Goal: Communication & Community: Answer question/provide support

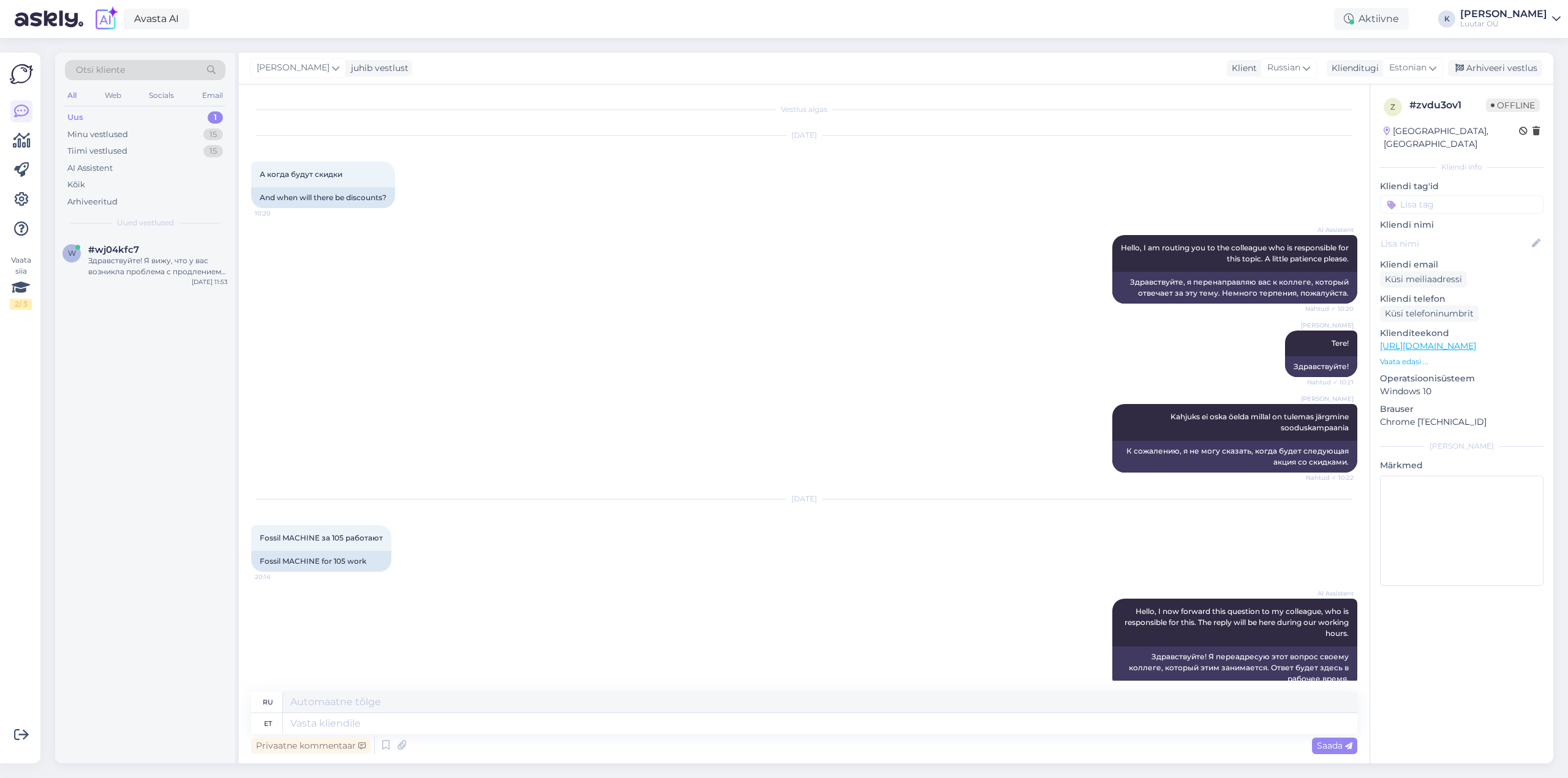
scroll to position [121, 0]
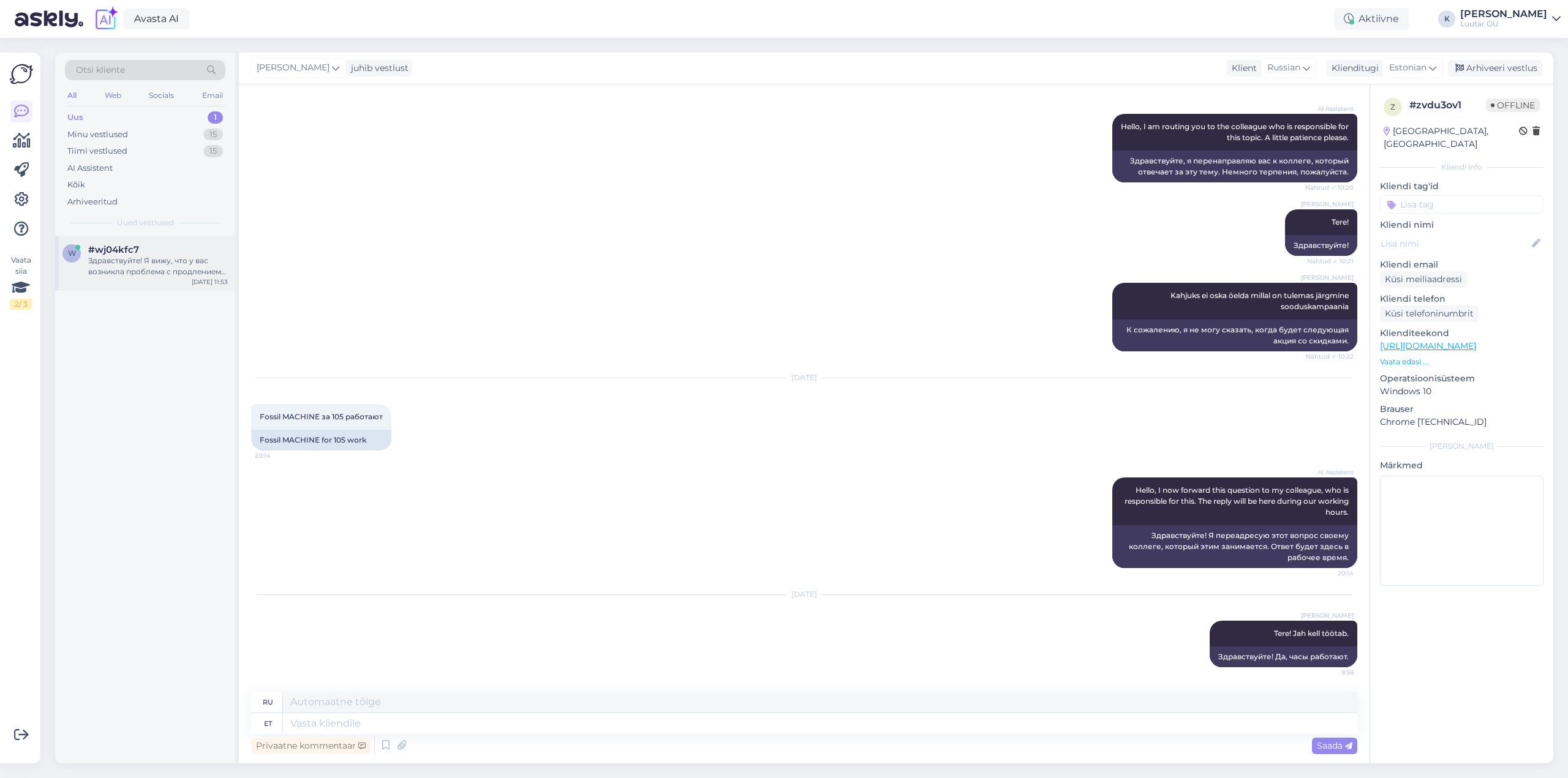
click at [139, 256] on div "Здравствуйте! Я вижу, что у вас возникла проблема с продлением залога. Мой колл…" at bounding box center [157, 266] width 139 height 22
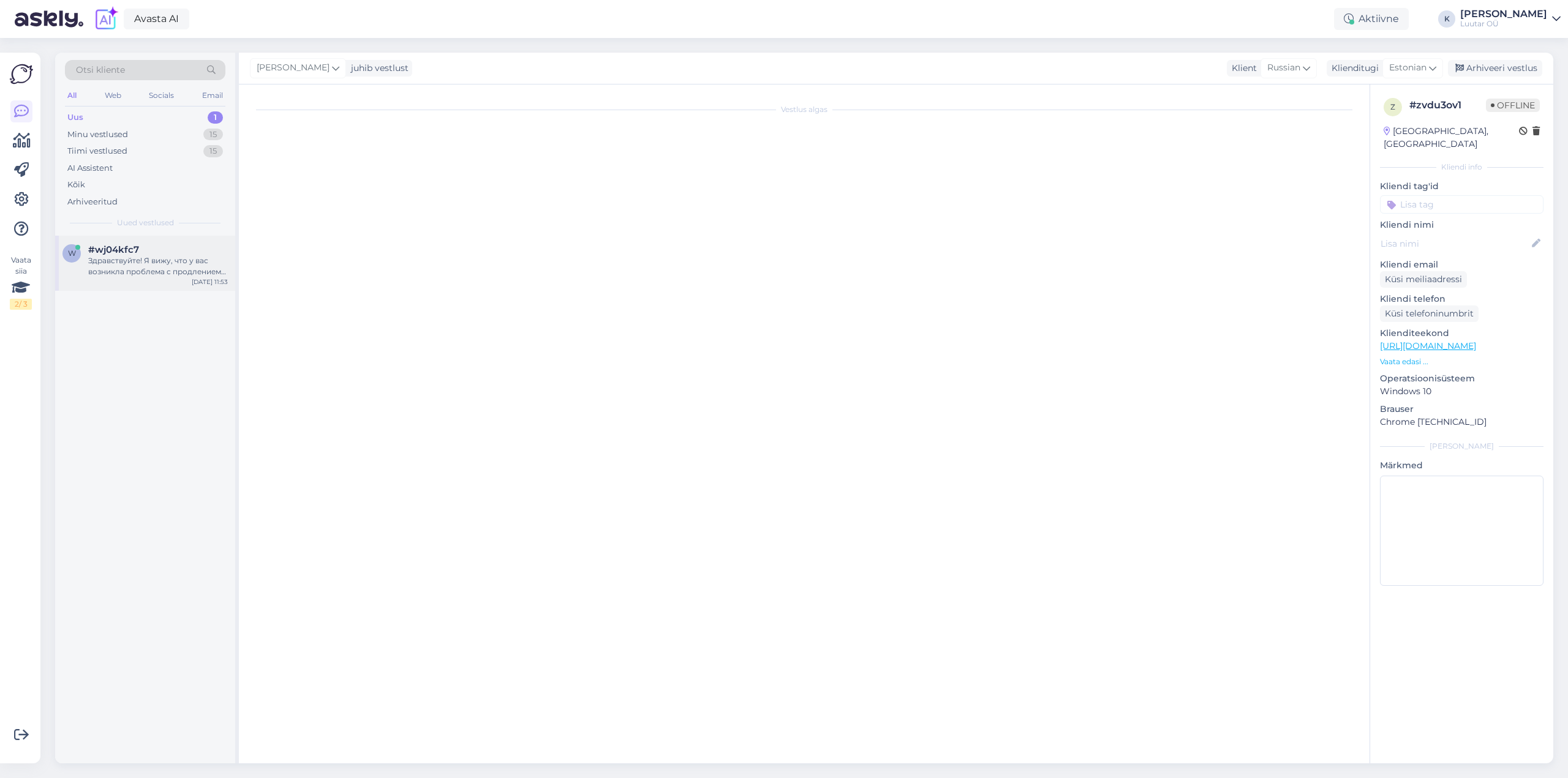
scroll to position [0, 0]
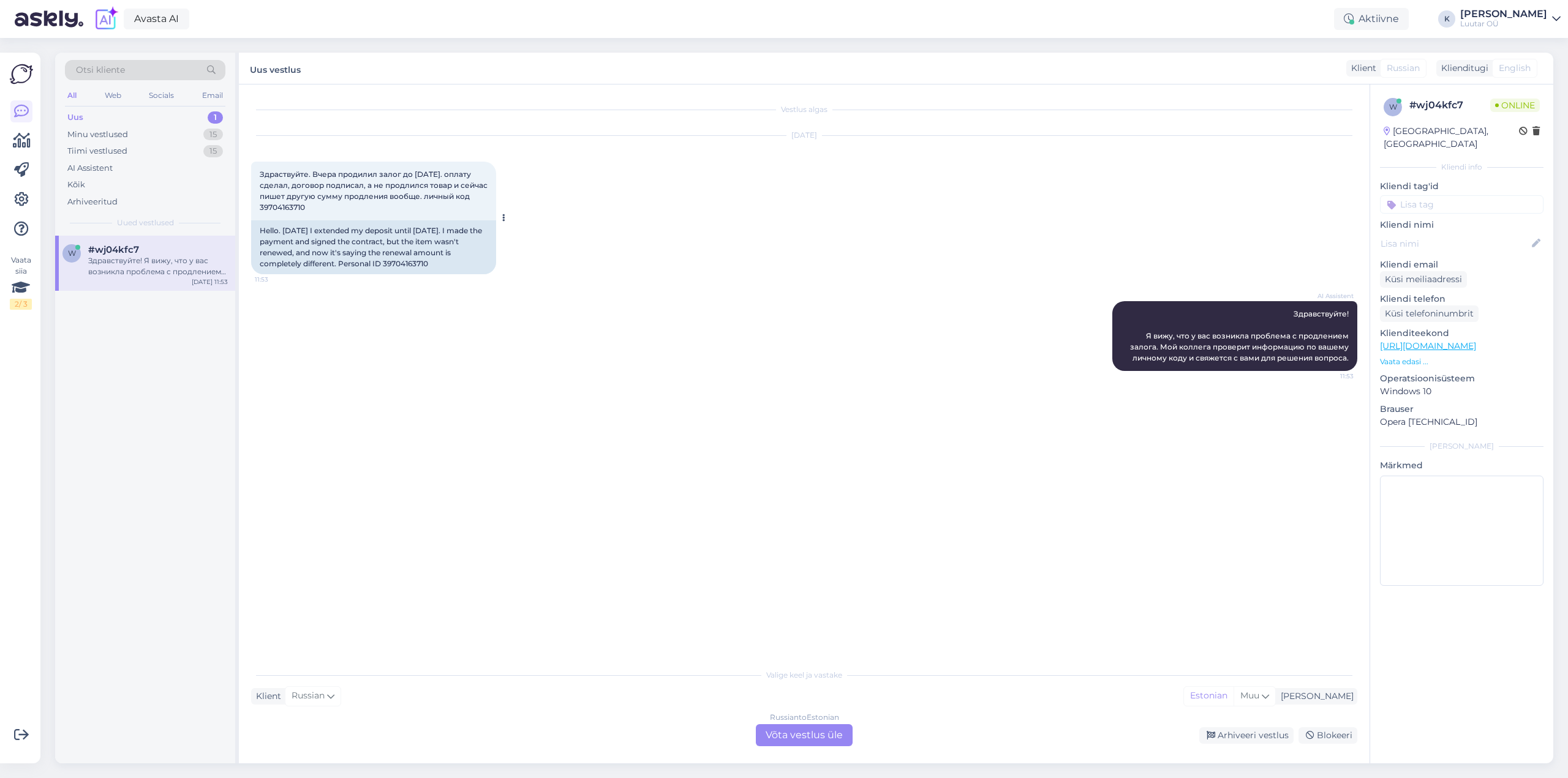
click at [396, 263] on div "Hello. [DATE] I extended my deposit until [DATE]. I made the payment and signed…" at bounding box center [373, 247] width 245 height 54
click at [396, 262] on div "Hello. [DATE] I extended my deposit until [DATE]. I made the payment and signed…" at bounding box center [373, 247] width 245 height 54
copy div "39704163710"
click at [798, 731] on div "Russian to Estonian Võta vestlus üle" at bounding box center [804, 735] width 97 height 22
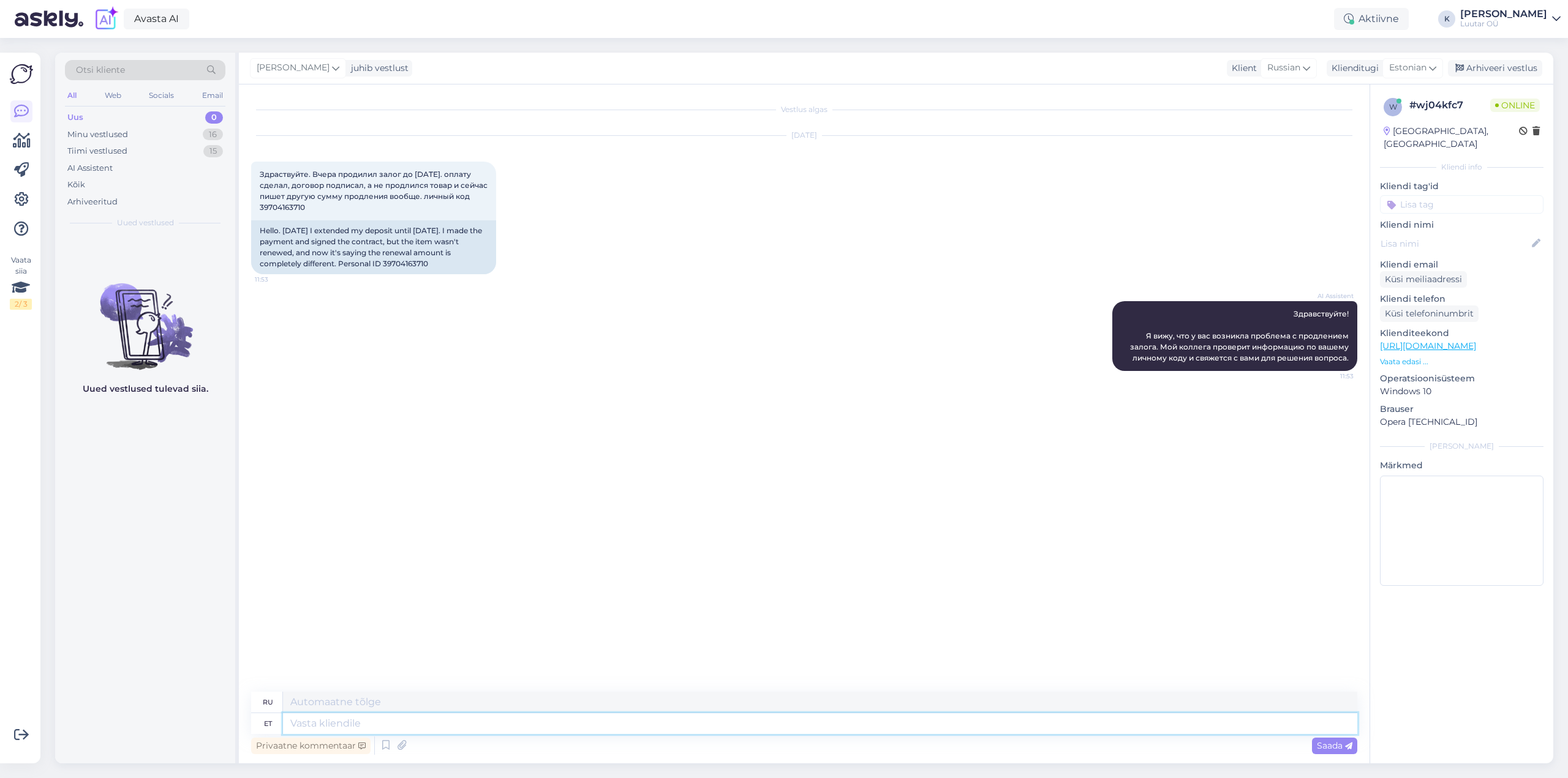
click at [675, 722] on textarea at bounding box center [820, 723] width 1074 height 21
type textarea "Tere!"
type textarea "Привет!"
type textarea "Tere! [GEOGRAPHIC_DATA]"
type textarea "Привет! Банк"
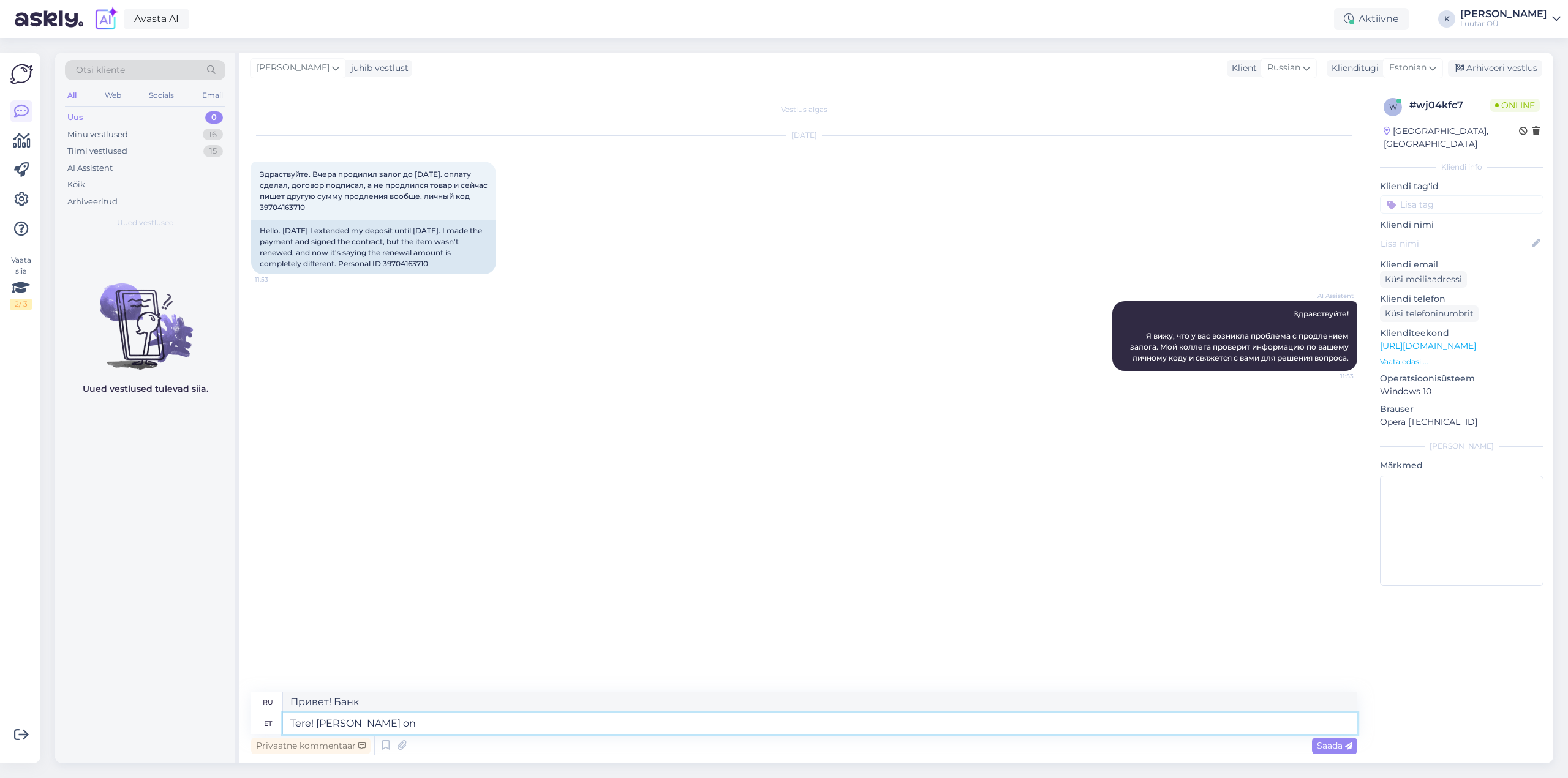
type textarea "Tere! [PERSON_NAME] on s"
type textarea "Здравствуйте! Банк находится"
type textarea "Tere! [PERSON_NAME] on [PERSON_NAME]"
type textarea "Здравствуйте! На счёте есть определённая сумма."
type textarea "Tere! [PERSON_NAME] on [PERSON_NAME] laekunud, a"
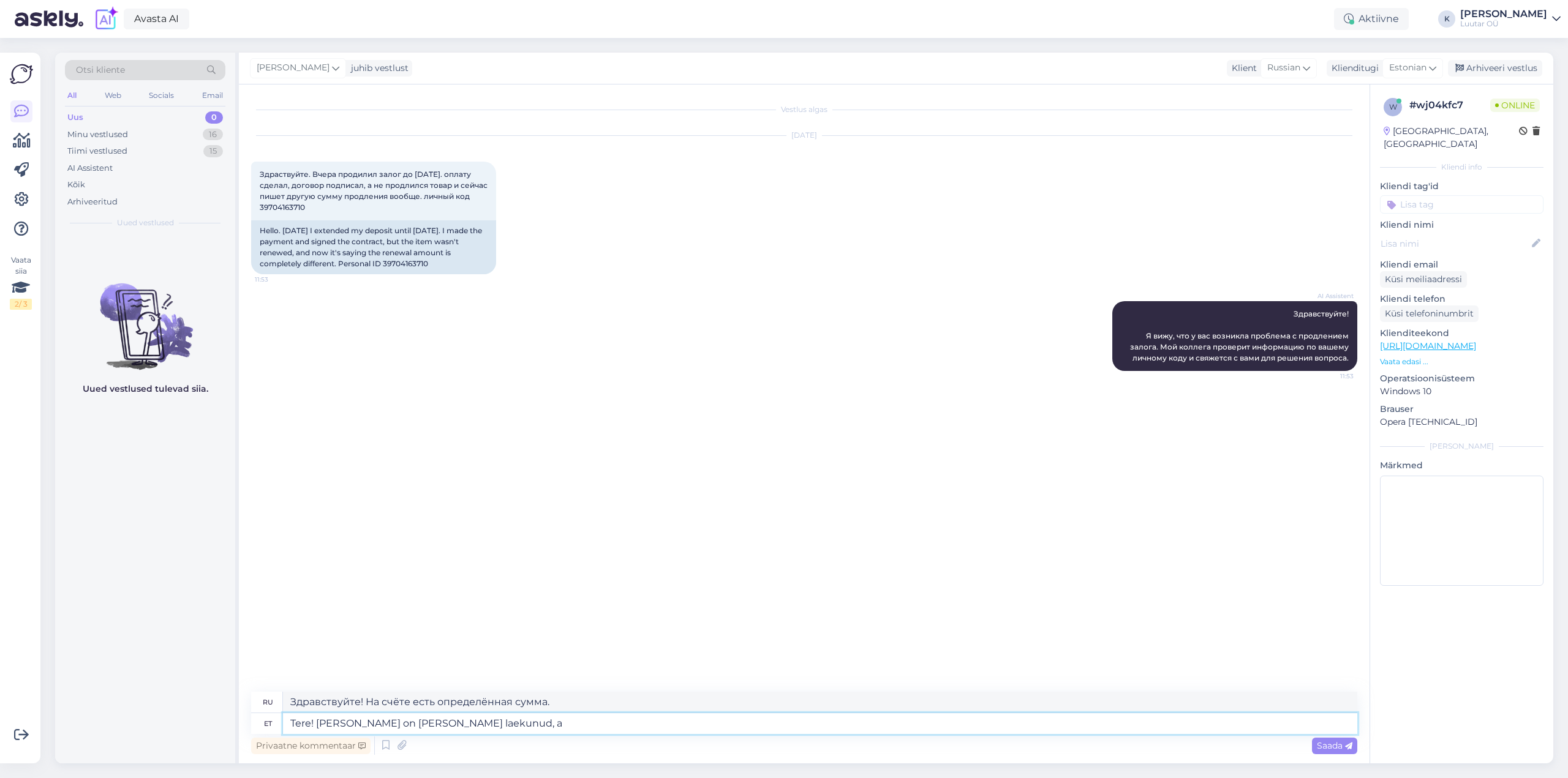
type textarea "Здравствуйте! Сумма поступила в банк."
type textarea "Tere! [PERSON_NAME] on [PERSON_NAME] laekunud, aga"
type textarea "Здравствуйте! [PERSON_NAME] поступила в банк, но"
type textarea "Tere! [PERSON_NAME] on [PERSON_NAME] laekunud, aga süsteemi se"
type textarea "Здравствуйте! Сумма поступила в банк, но система..."
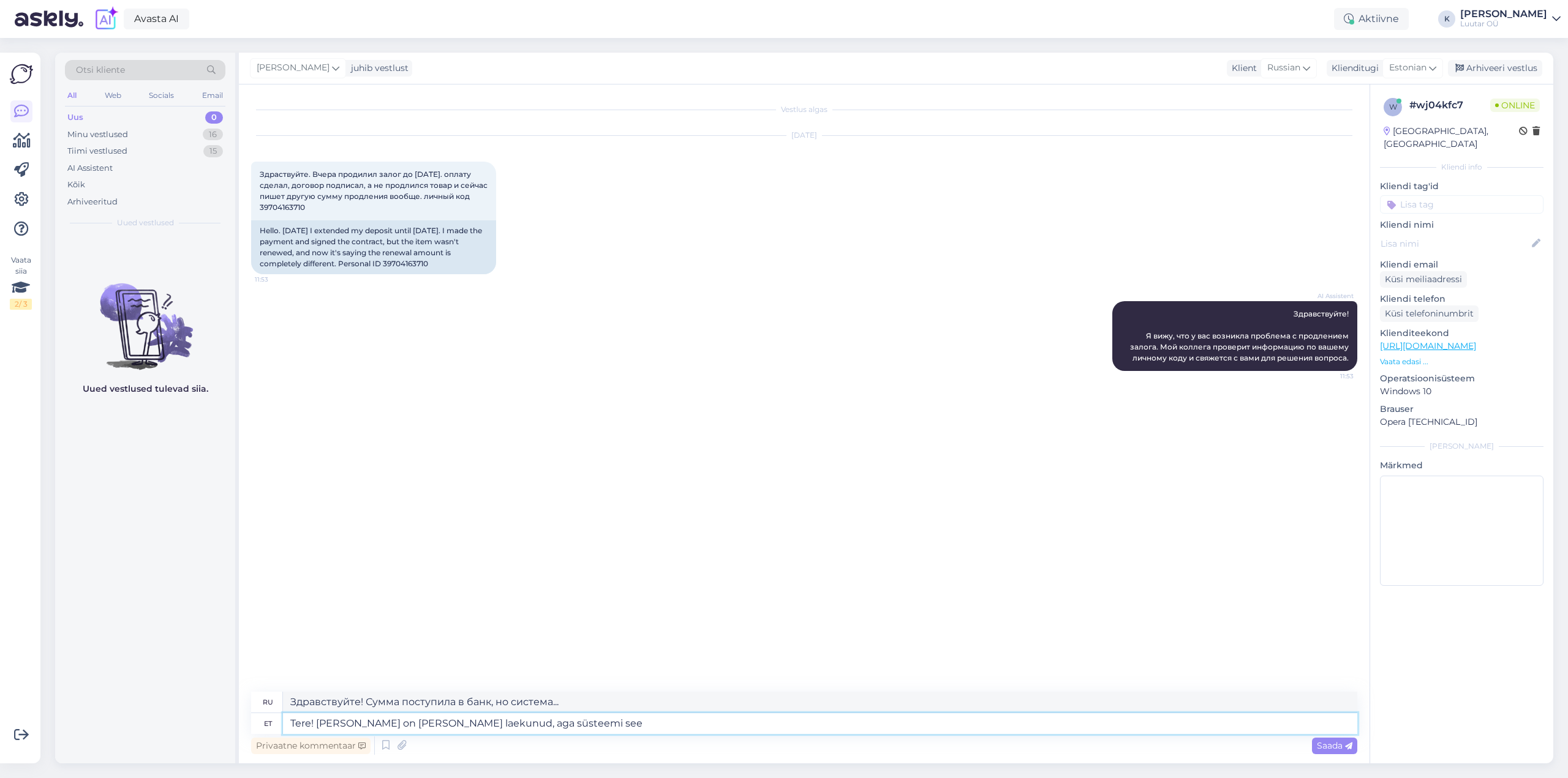
type textarea "Tere! [PERSON_NAME] on [PERSON_NAME] laekunud, aga süsteemi see e"
type textarea "Здравствуйте! Сумма поступила в банк, но система не..."
type textarea "Tere! [PERSON_NAME] on [PERSON_NAME] laekunud, aga süsteemi see ei j"
type textarea "Здравствуйте! [PERSON_NAME] поступила в банк, но не зачислена в систему."
type textarea "Tere! [PERSON_NAME] on [PERSON_NAME] laekunud, aga süsteemi see ei jõudnud."
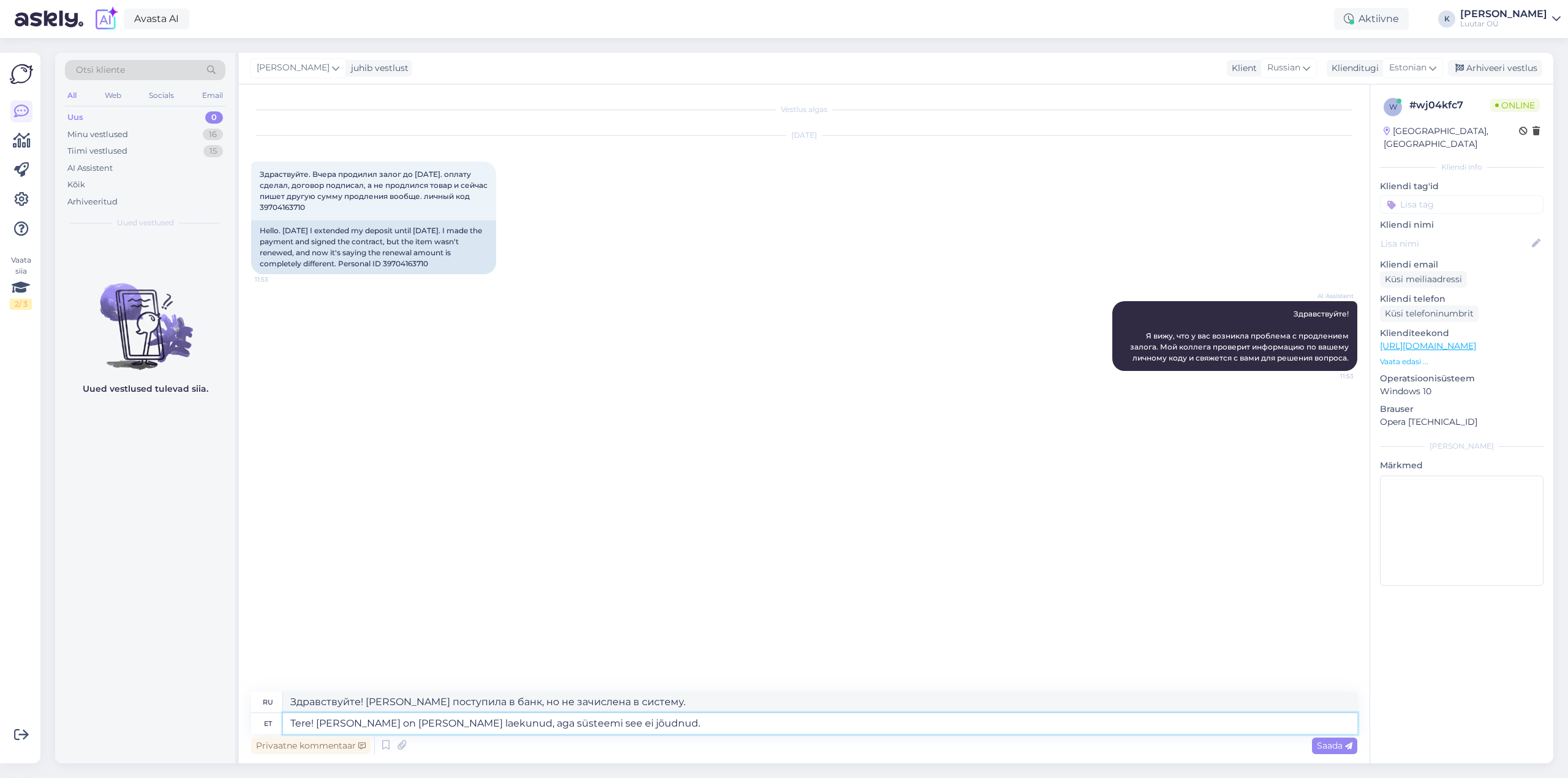
type textarea "Здравствуйте! [PERSON_NAME] поступила в банк, но не поступила в систему."
type textarea "Tere! [PERSON_NAME] on [PERSON_NAME] laekunud, aga süsteemi see ei jõudnud. [GE…"
type textarea "Здравствуйте! [PERSON_NAME] поступила в банк, но не поступила в систему. Похоже…"
type textarea "Tere! [PERSON_NAME] on [PERSON_NAME] laekunud, aga süsteemi see ei jõudnud. Tun…"
type textarea "Здравствуйте! [PERSON_NAME] поступила в банк, но не поступила в систему. Похоже…"
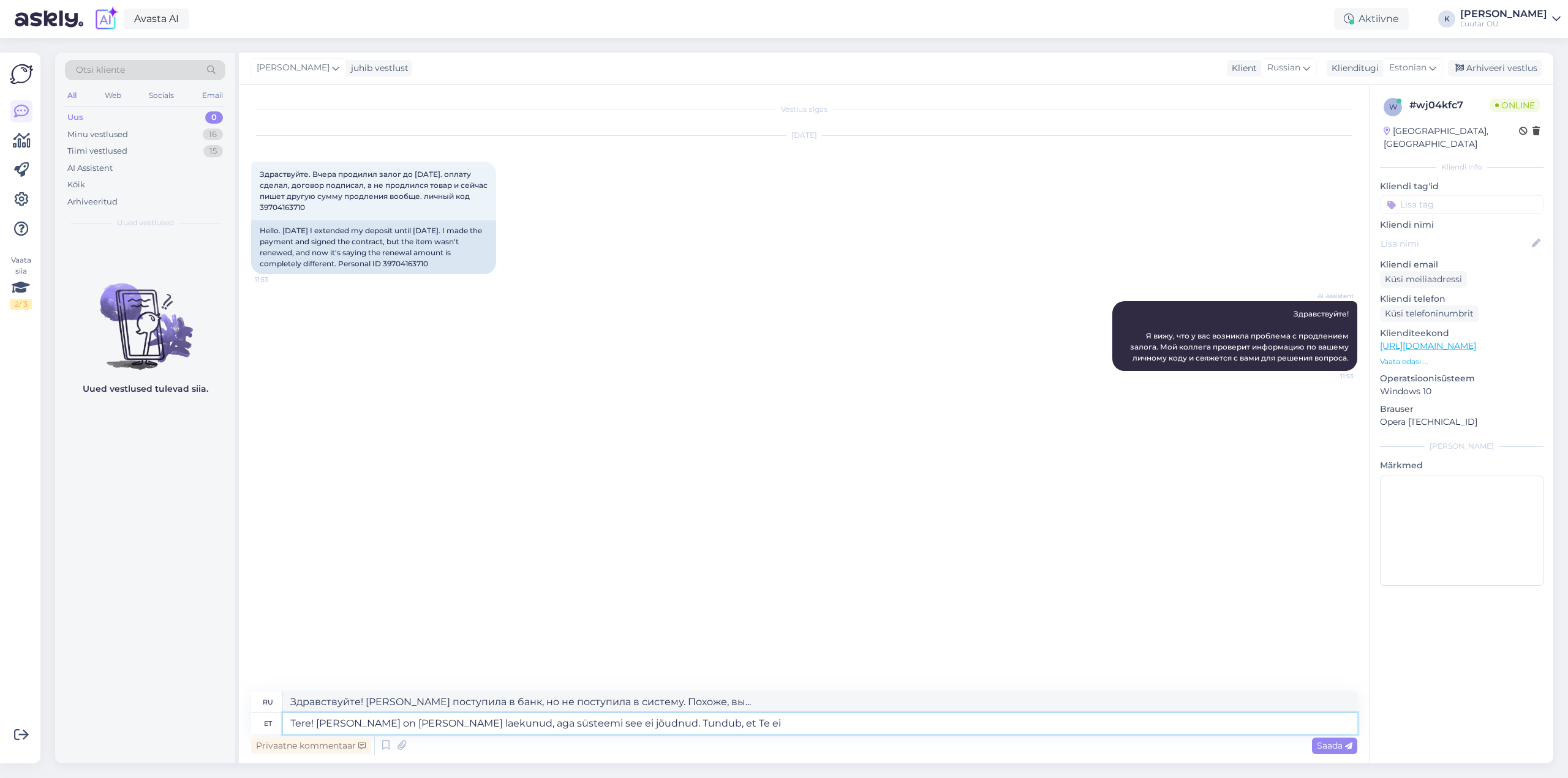
type textarea "Tere! [PERSON_NAME] on [PERSON_NAME] laekunud, aga süsteemi see ei jõudnud. Tun…"
type textarea "Здравствуйте! [PERSON_NAME] поступила в банк, но не поступила в систему. Похоже…"
type textarea "Tere! [PERSON_NAME] on [PERSON_NAME] laekunud, aga süsteemi see ei jõudnud. Tun…"
type textarea "Здравствуйте! [PERSON_NAME] поступила в банк, но не поступила в систему. Похоже…"
type textarea "Tere! [PERSON_NAME] on [PERSON_NAME] laekunud, aga süsteemi see ei jõudnud. Tun…"
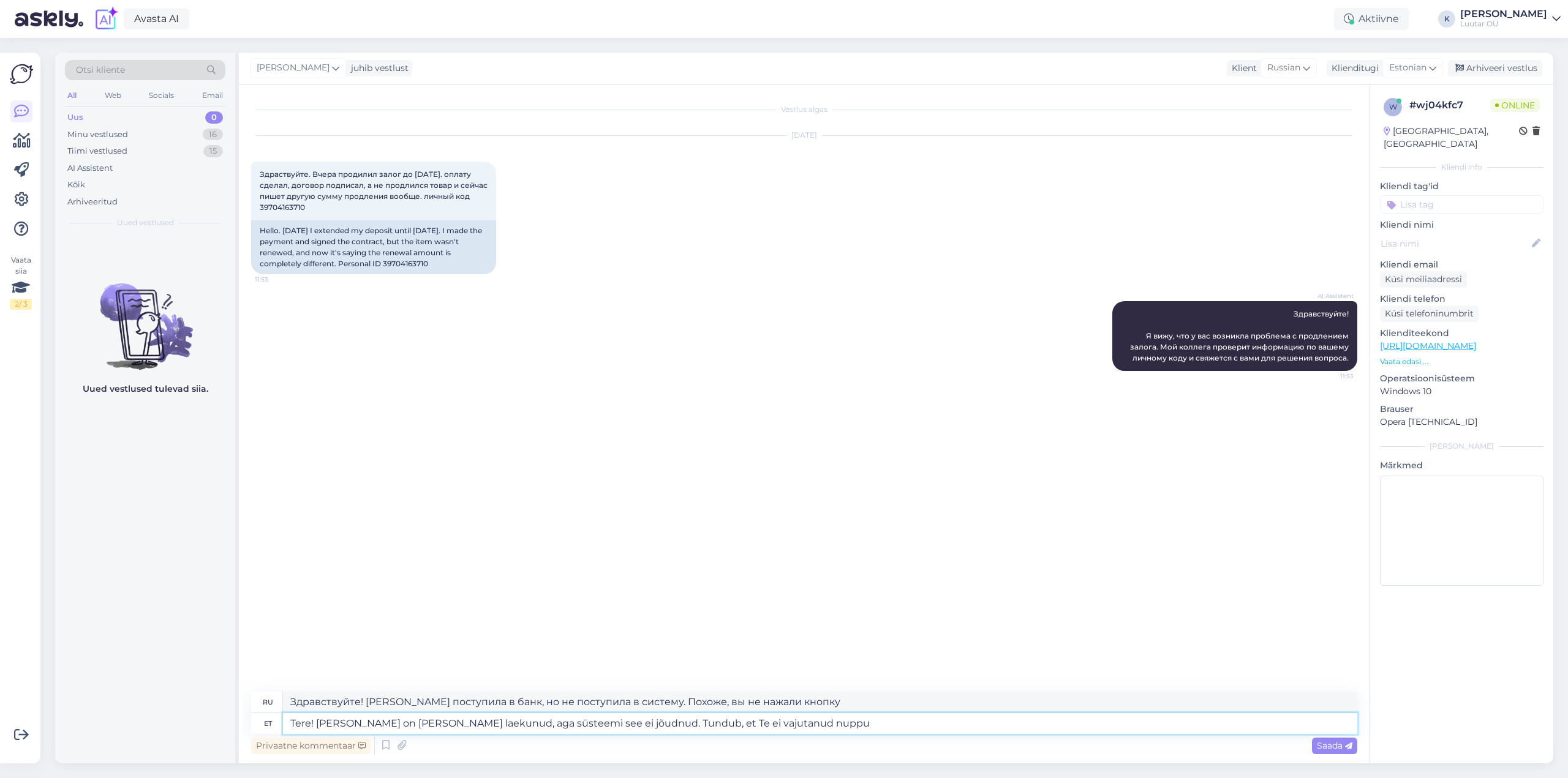
type textarea "Здравствуйте! [PERSON_NAME] поступила в банк, но не дошла до системы. Похоже, в…"
type textarea "Tere! [PERSON_NAME] on [PERSON_NAME] laekunud, aga süsteemi see ei jõudnud. Tun…"
type textarea "Здравствуйте! [PERSON_NAME] поступила в банк, но не поступила в систему. Похоже…"
type textarea "Tere! [PERSON_NAME] on [PERSON_NAME] laekunud, aga süsteemi see ei jõudnud. Tun…"
type textarea "Здравствуйте! [PERSON_NAME] поступила в банк, но не дошла до системы. Похоже, в…"
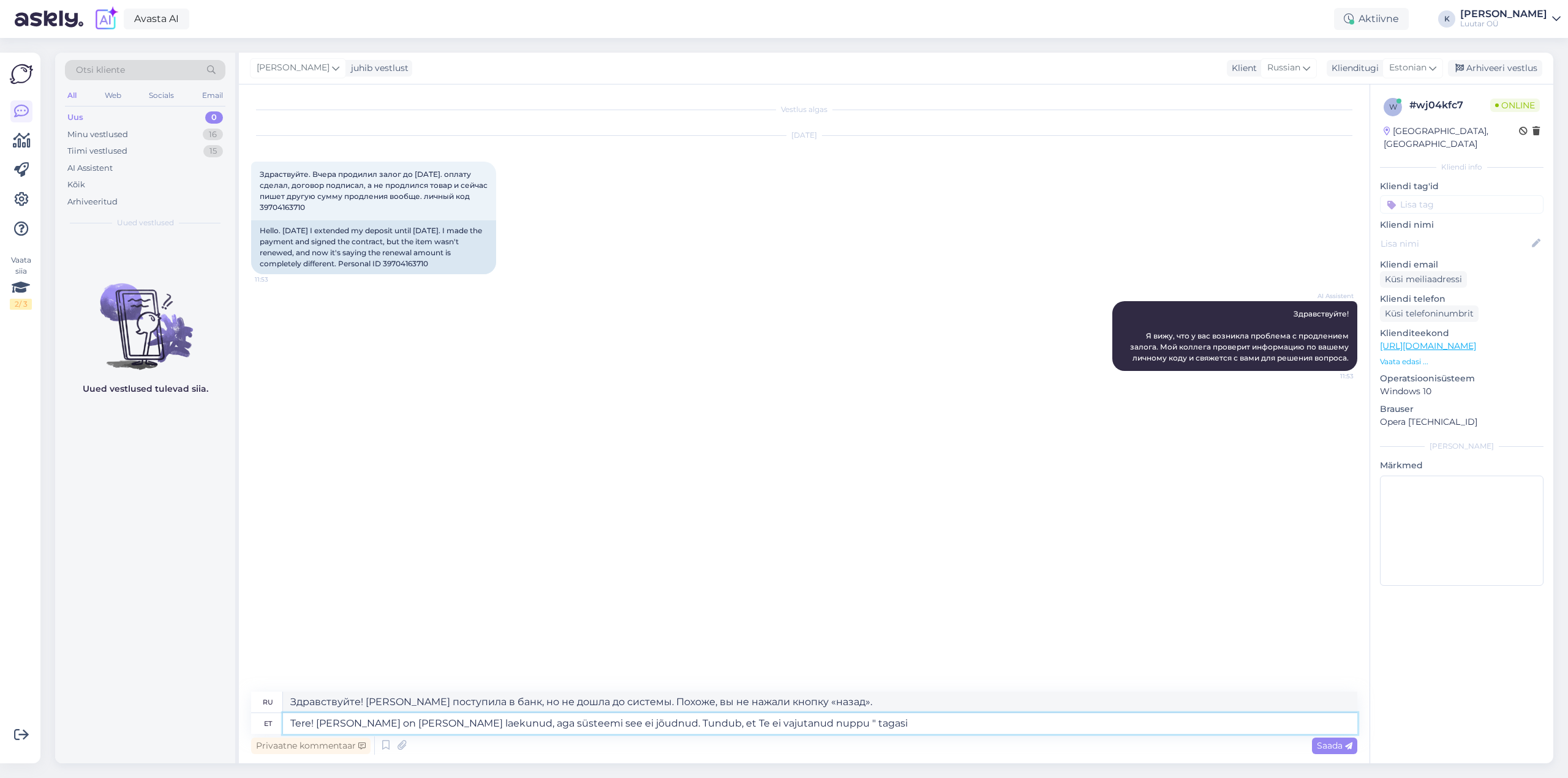
click at [826, 730] on textarea "Tere! [PERSON_NAME] on [PERSON_NAME] laekunud, aga süsteemi see ei jõudnud. Tun…" at bounding box center [820, 723] width 1074 height 21
type textarea "Tere! [PERSON_NAME] on [PERSON_NAME] laekunud, aga süsteemi see ei jõudnud. Tun…"
type textarea "Здравствуйте! Деньги поступили в банк, но не поступили в систему. Похоже, вы не…"
type textarea "Tere! [PERSON_NAME] on [PERSON_NAME] laekunud, aga süsteemi see ei jõudnud. Tun…"
type textarea "Здравствуйте! [PERSON_NAME] поступила в банк, но не поступила в систему. Похоже…"
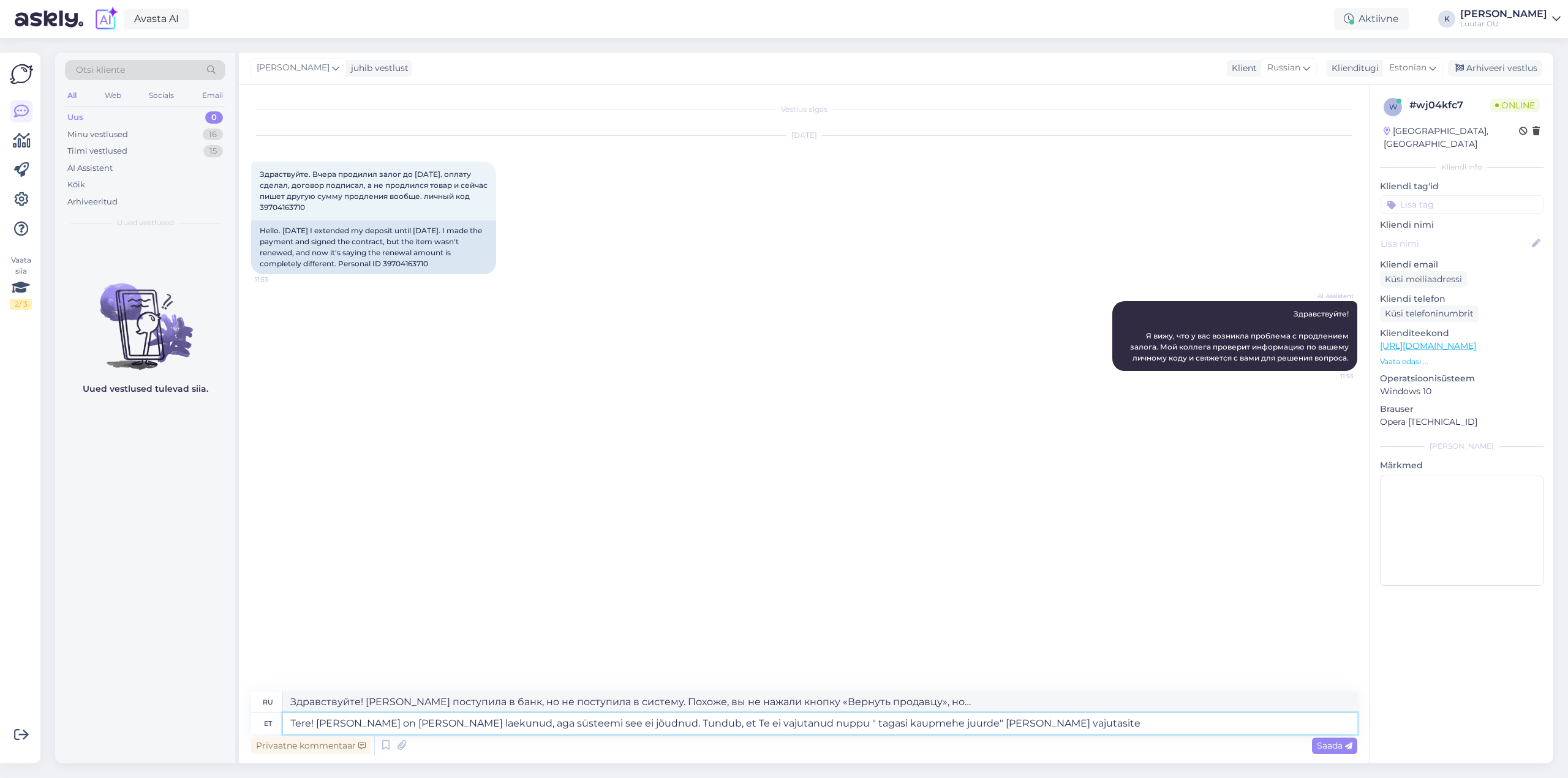
type textarea "Tere! [PERSON_NAME] on [PERSON_NAME] laekunud, aga süsteemi see ei jõudnud. Tun…"
type textarea "Здравствуйте! [PERSON_NAME] поступила в банк, но не поступила в систему. Похоже…"
type textarea "Tere! [PERSON_NAME] on [PERSON_NAME] laekunud, aga süsteemi see ei jõudnud. Tun…"
type textarea "Здравствуйте! [PERSON_NAME] поступила в банк, но не поступила в систему. Похоже…"
type textarea "Tere! [PERSON_NAME] on [PERSON_NAME] laekunud, aga süsteemi see ei jõudnud. Tun…"
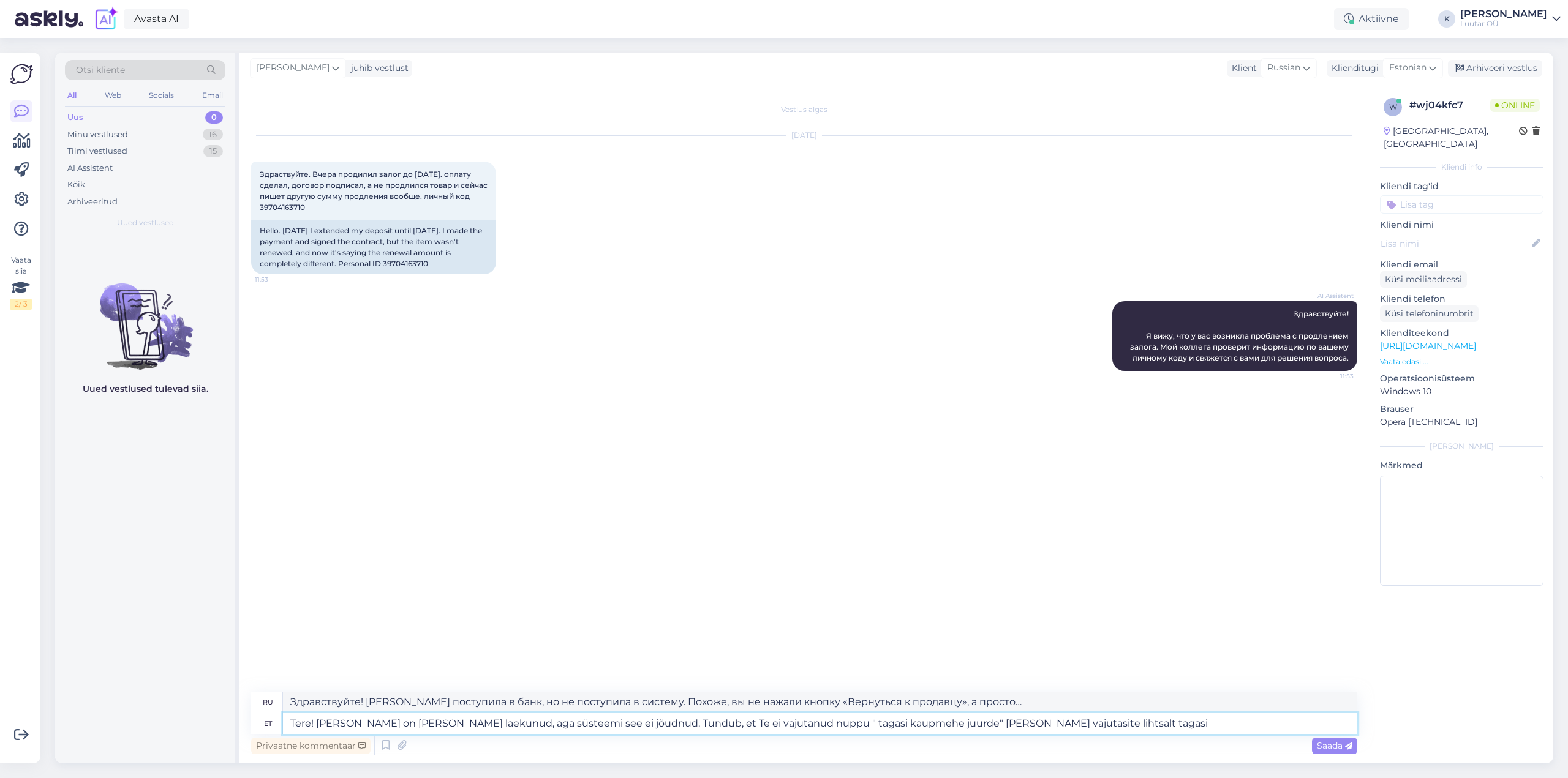
type textarea "Здравствуйте! Деньги поступили в банк, но не поступили в систему. Похоже, вы не…"
type textarea "Tere! [PERSON_NAME] on [PERSON_NAME] laekunud, aga süsteemi see ei jõudnud. Tun…"
type textarea "Здравствуйте! Деньги поступили в банк, но не поступили в систему. Похоже, вы не…"
type textarea "Tere! [PERSON_NAME] on [PERSON_NAME] laekunud, aga süsteemi see ei jõudnud. Tun…"
type textarea "Здравствуйте! [PERSON_NAME] поступила в банк, но не поступила в систему. Похоже…"
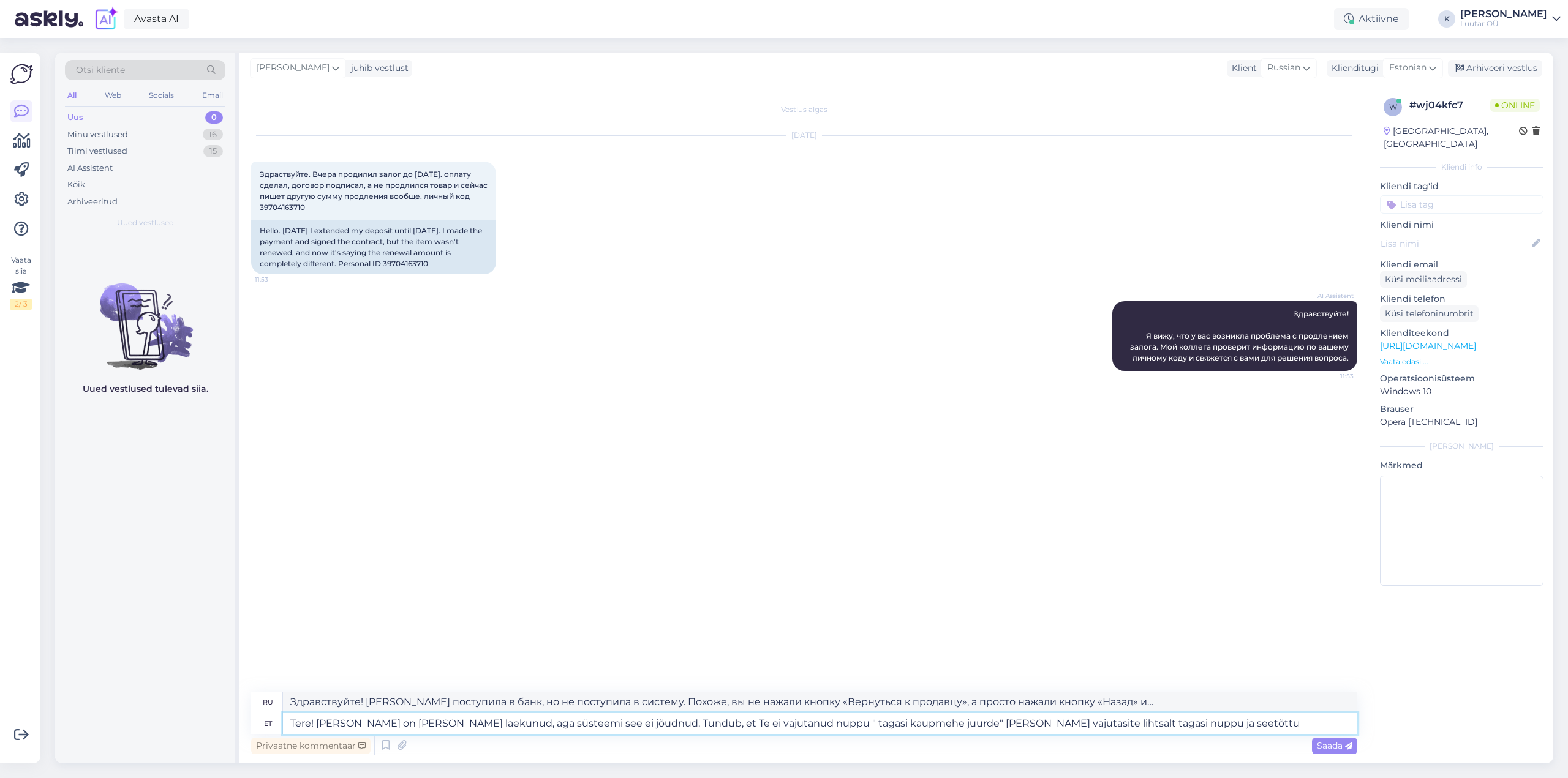
type textarea "Tere! [PERSON_NAME] on [PERSON_NAME] laekunud, aga süsteemi see ei jõudnud. Tun…"
type textarea "Здравствуйте! [PERSON_NAME] поступила в банк, но не поступила в систему. Похоже…"
type textarea "Tere! [PERSON_NAME] on [PERSON_NAME] laekunud, aga süsteemi see ei jõudnud. Tun…"
type textarea "Здравствуйте! [PERSON_NAME] поступила в банк, но не поступила в систему. Похоже…"
type textarea "Tere! [PERSON_NAME] on [PERSON_NAME] laekunud, aga süsteemi see ei jõudnud. Tun…"
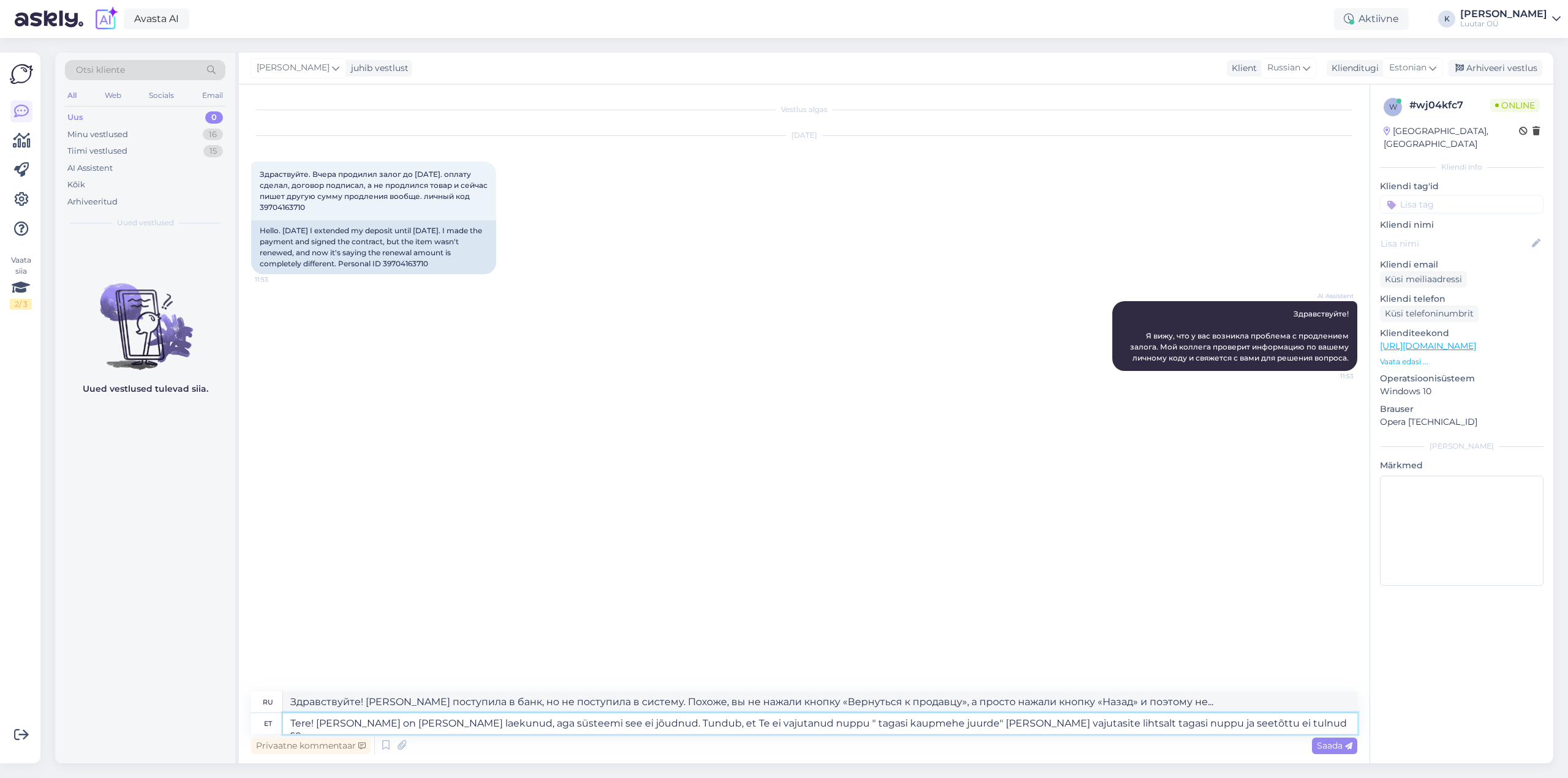
type textarea "Здравствуйте! Деньги поступили в банк, но не поступили в систему. Похоже, вы не…"
type textarea "Tere! [PERSON_NAME] on [PERSON_NAME] laekunud, aga süsteemi see ei jõudnud. Tun…"
type textarea "Здравствуйте! Деньги поступили в банк, но не поступили в систему. Похоже, вы не…"
type textarea "Tere! [PERSON_NAME] on [PERSON_NAME] laekunud, aga süsteemi see ei jõudnud. Tun…"
click at [1329, 747] on span "Saada" at bounding box center [1334, 746] width 35 height 11
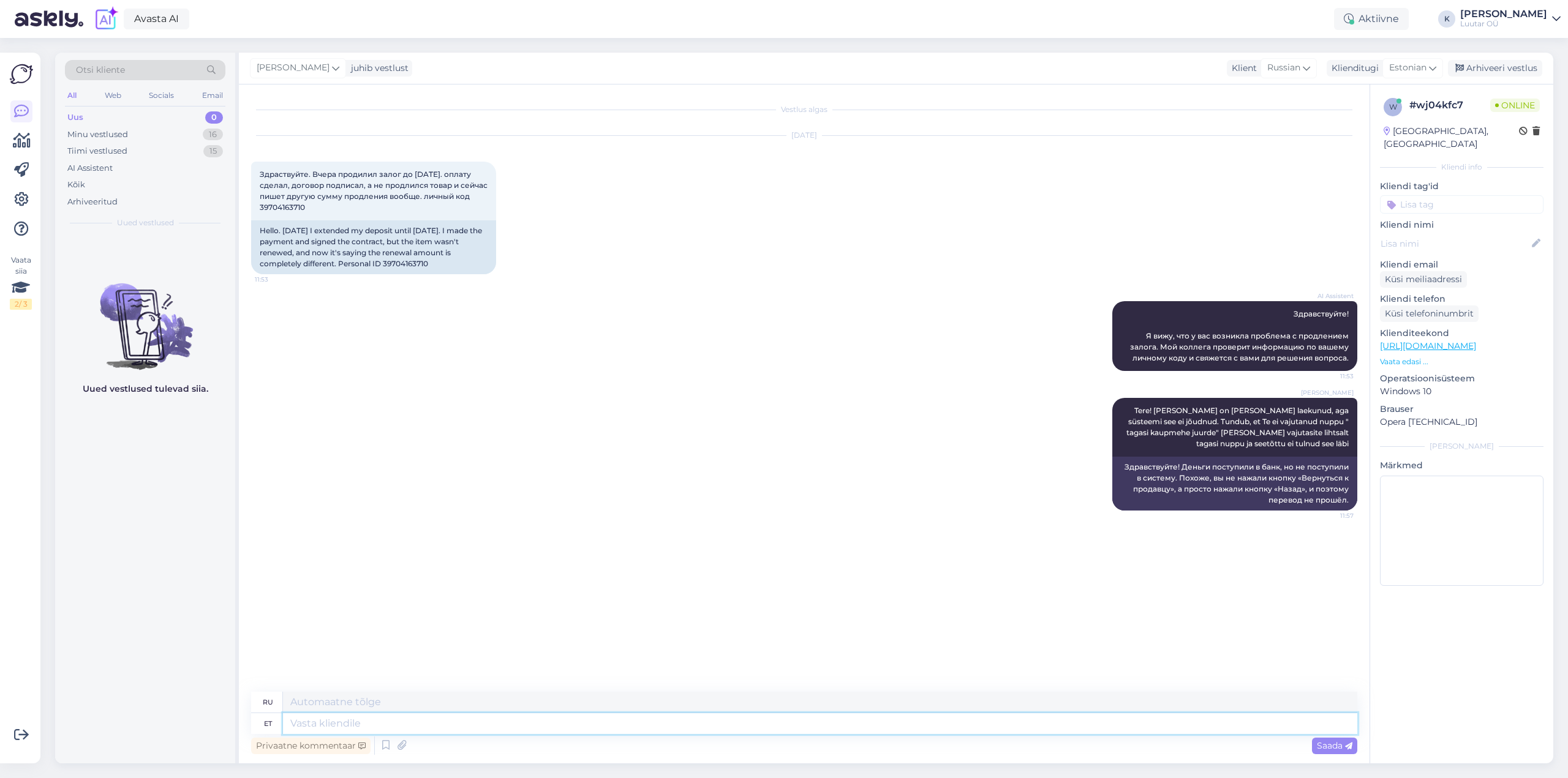
click at [951, 730] on textarea at bounding box center [820, 723] width 1074 height 21
type textarea "teeme"
type textarea "мы делаем"
type textarea "teeme siis"
type textarea "Давайте тогда сделаем это"
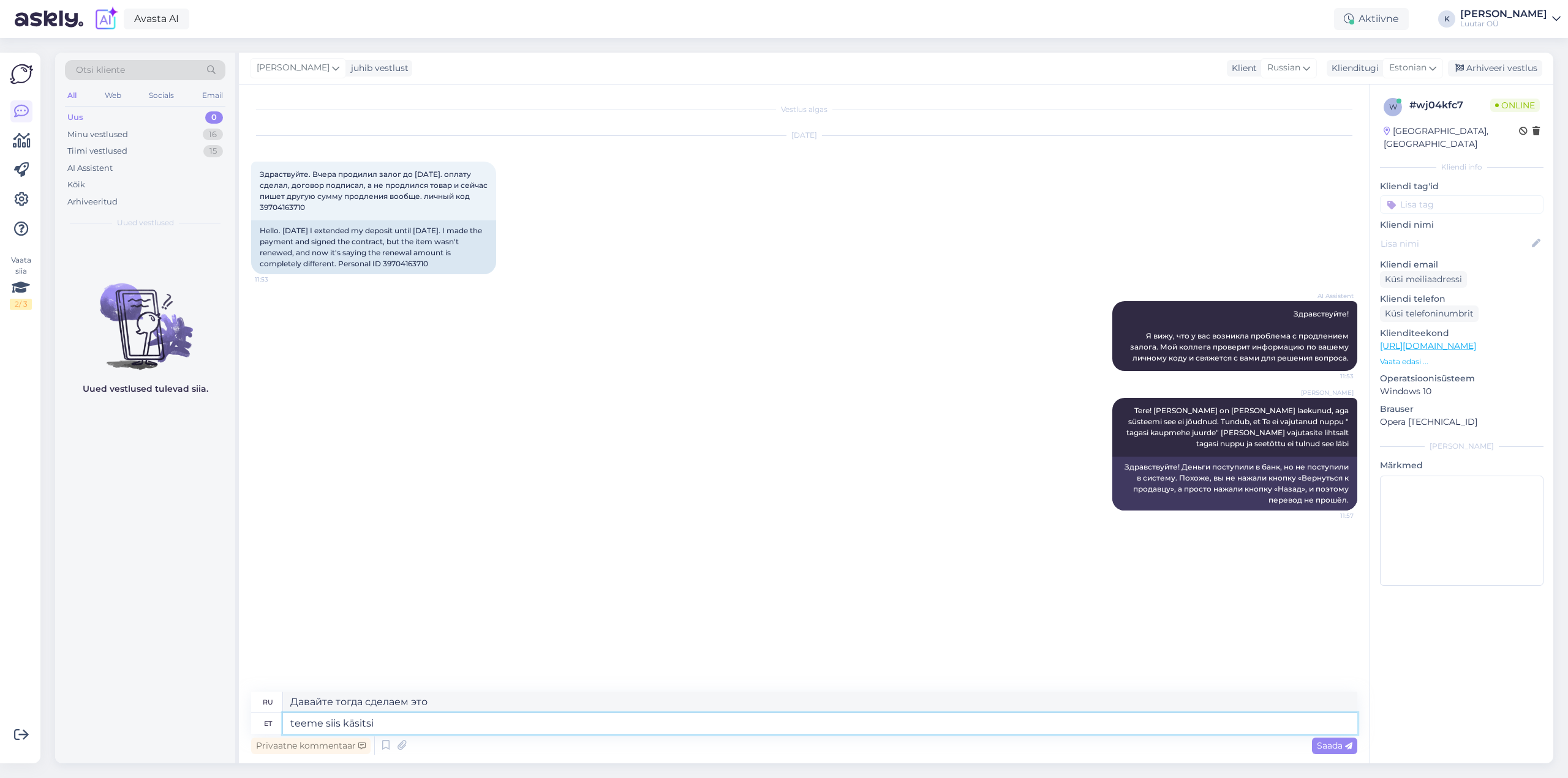
type textarea "teeme siis käsitsi p"
type textarea "Давайте тогда сделаем это вручную."
type textarea "teeme siis käsitsi pikenduse, ag"
type textarea "затем мы делаем ручное расширение,"
type textarea "teeme siis käsitsi pikenduse, aga"
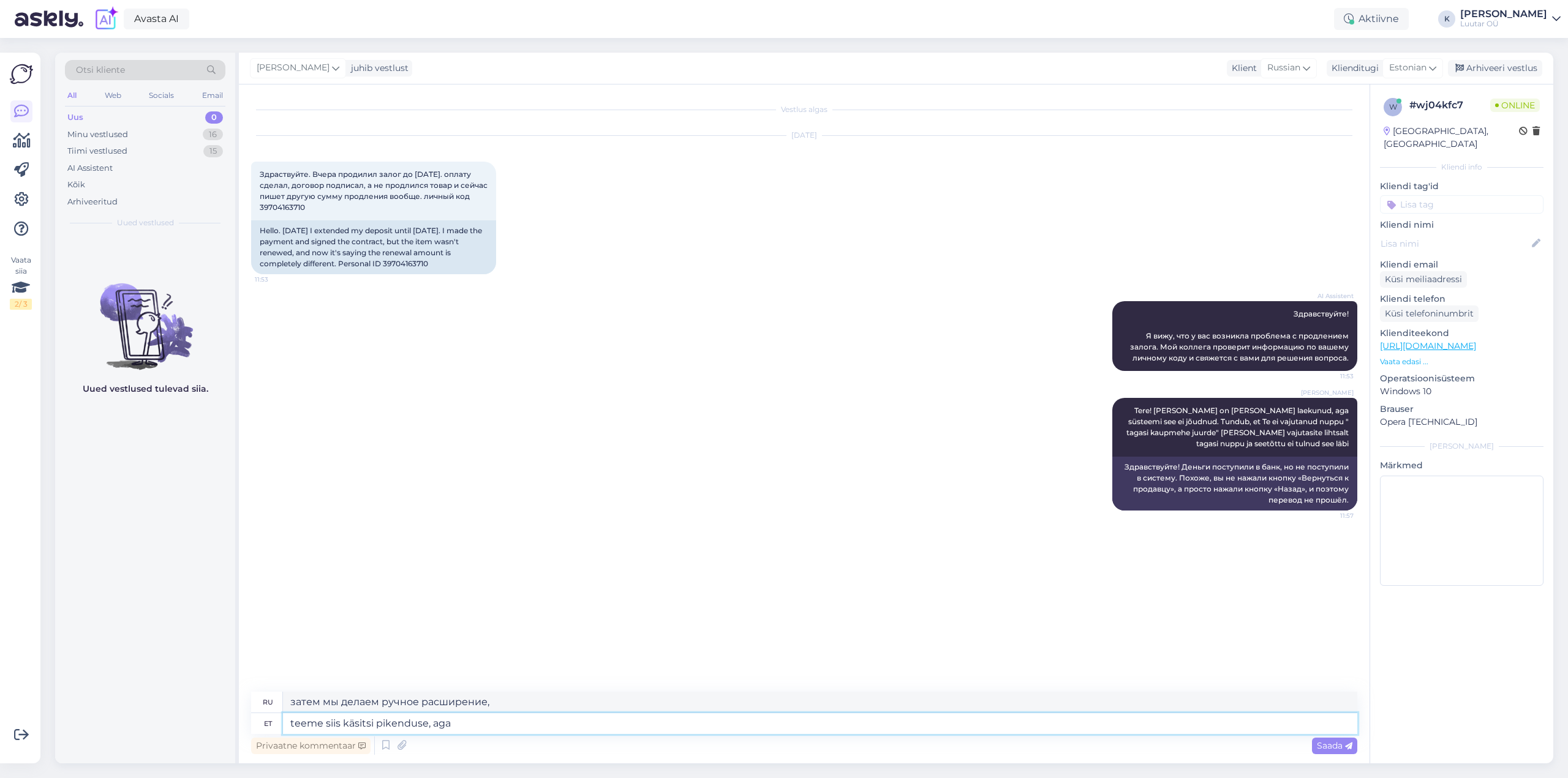
type textarea "затем мы делаем ручное расширение, но"
type textarea "teeme siis käsitsi pikenduse, aga soovite sii"
type textarea "мы тогда сделаем ручное расширение, но вы хотите"
type textarea "teeme siis käsitsi pikenduse, aga soovite siis e"
type textarea "мы тогда сделаем ручное расширение, но вы тогда хотите"
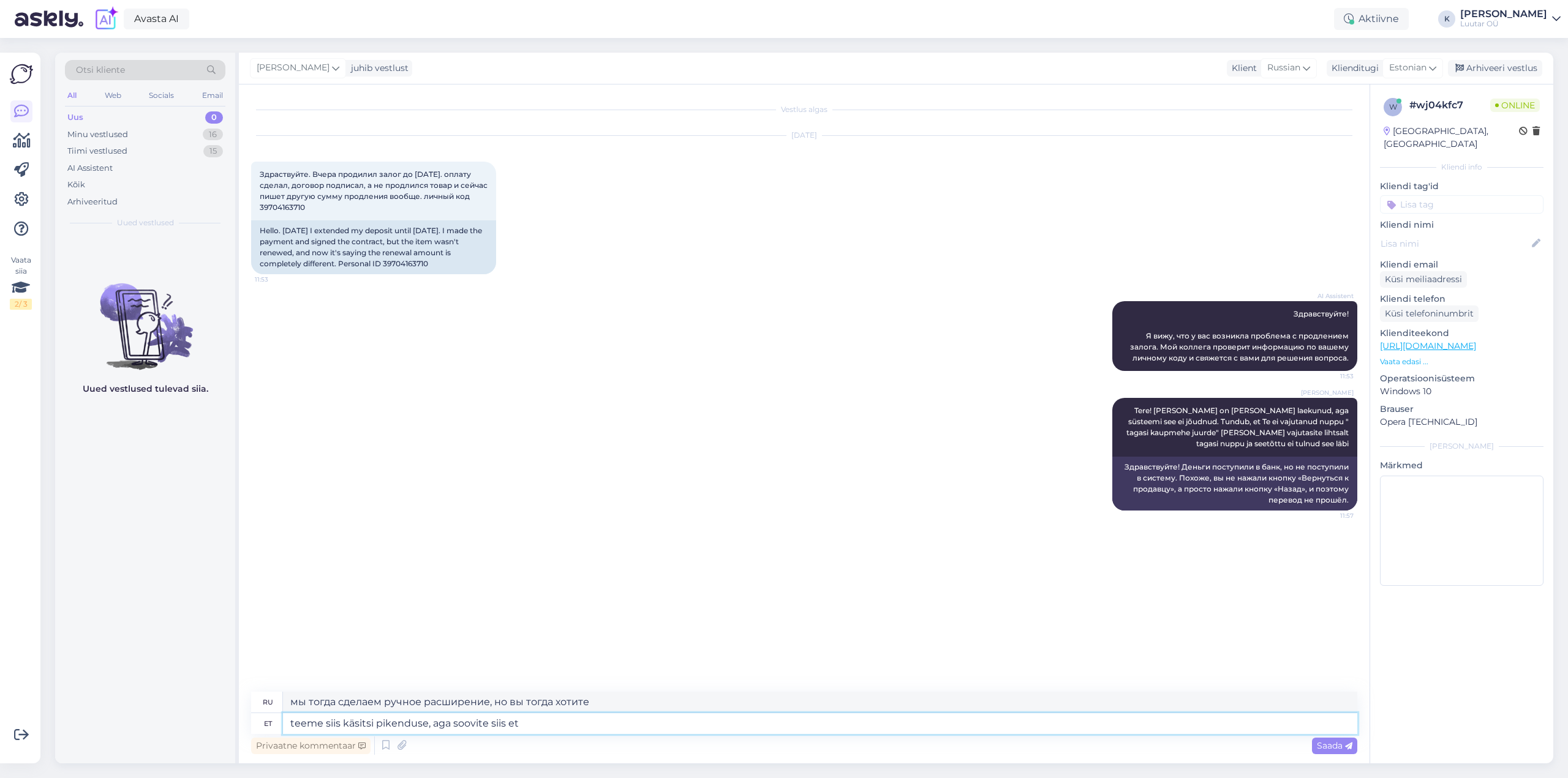
type textarea "teeme siis käsitsi pikenduse, aga soovite siis et"
type textarea "мы тогда сделаем ручное расширение, но тогда вы хотите"
type textarea "teeme siis käsitsi pikenduse, aga soovite siis et kuupäev ole"
type textarea "мы тогда сделаем ручное продление, но тогда вам нужна дата"
type textarea "teeme siis käsitsi pikenduse, aga soovite siis et kuupäev oleks"
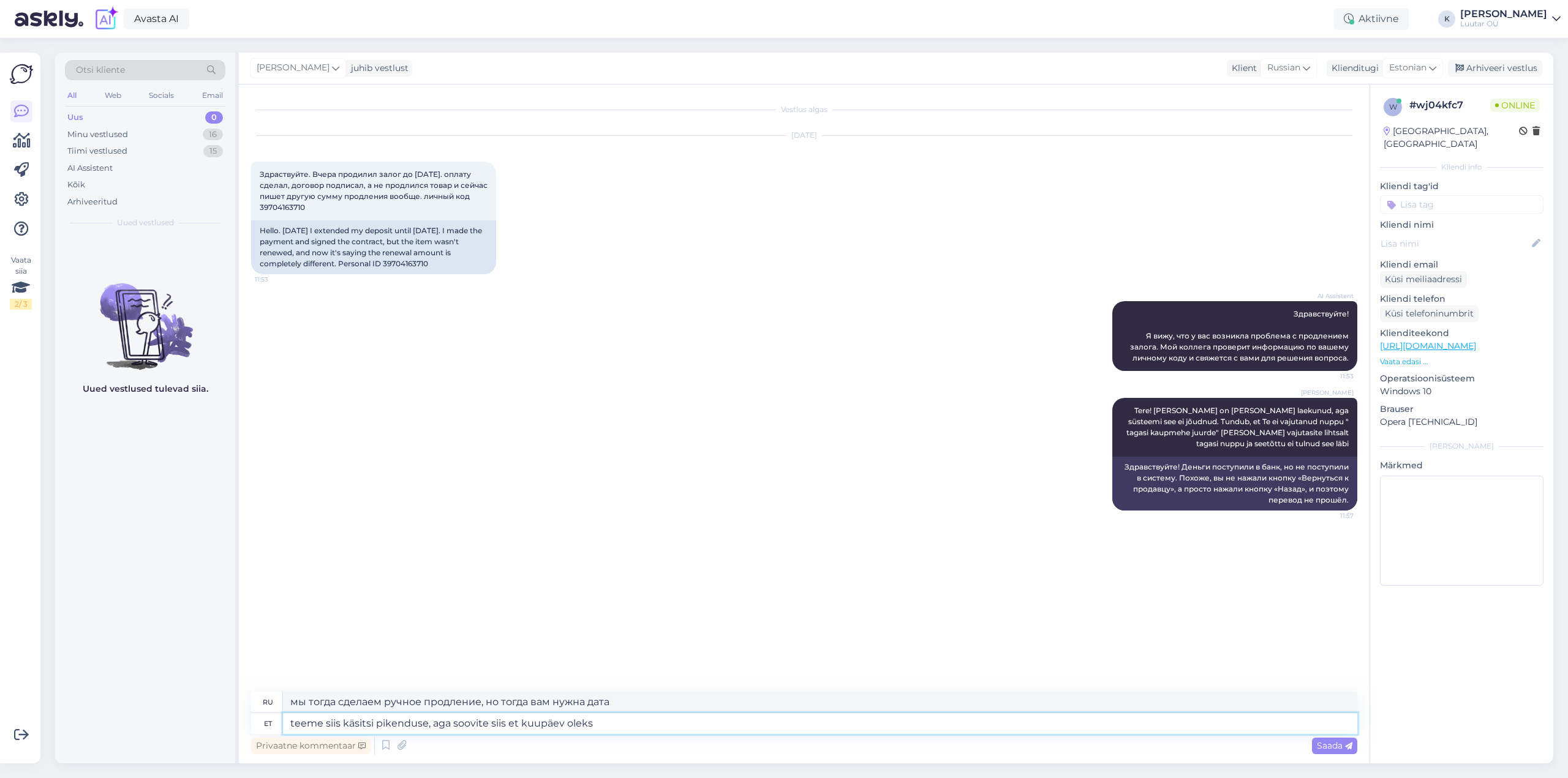
type textarea "Затем мы сделаем ручное продление, но тогда вы захотите, чтобы дата была"
type textarea "teeme siis käsitsi pikenduse, aga soovite siis et kuupäev oleks 07.11 j"
type textarea "Затем мы сделаем ручное продление, но вы хотите, чтобы дата была 07.11"
type textarea "teeme siis käsitsi pikenduse, aga soovite siis et kuupäev oleks 07.11 jah?"
type textarea "Мы сделаем ручное продление, но вы же хотите, чтобы дата была 07.11 , верно?"
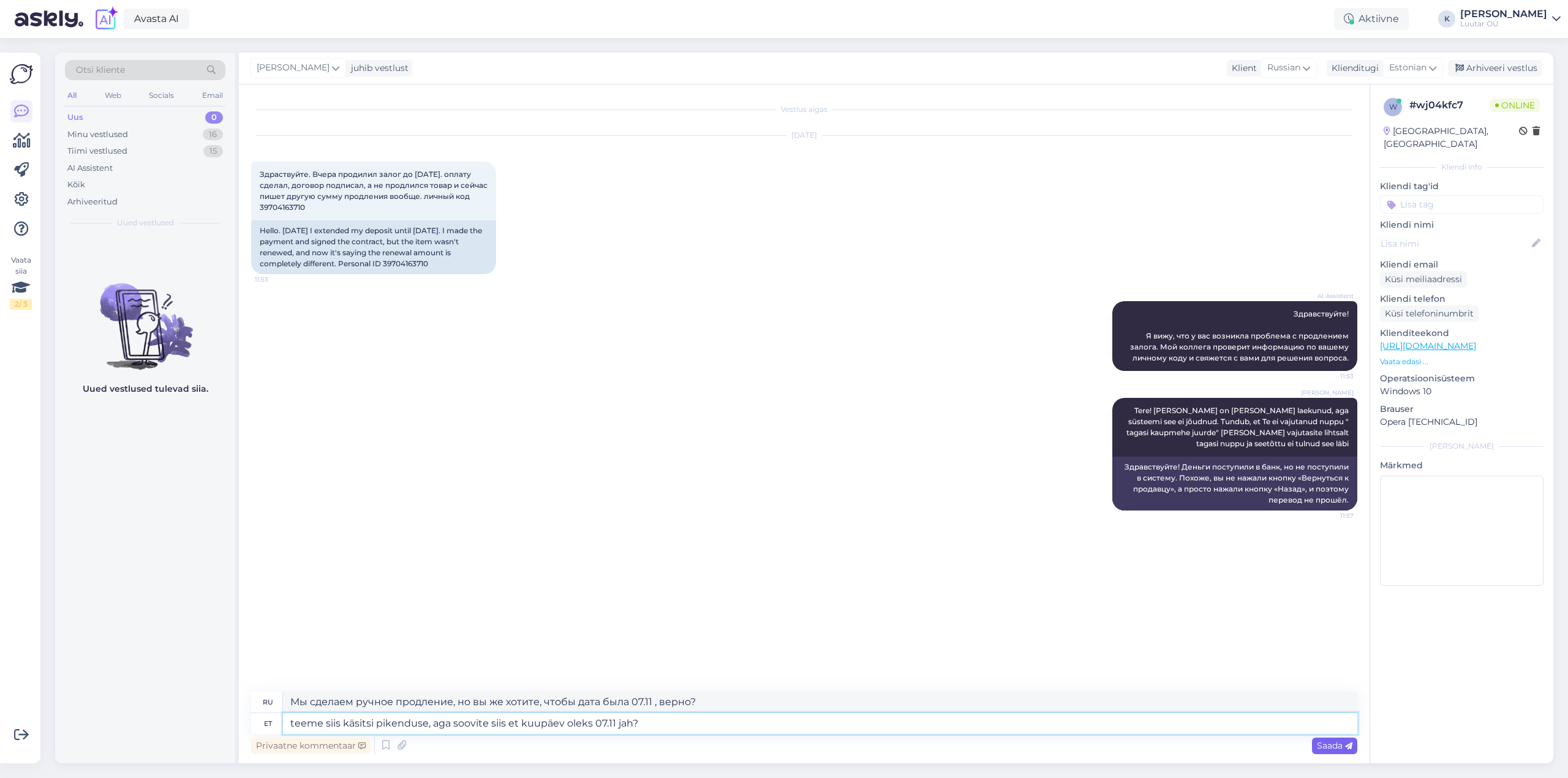
type textarea "teeme siis käsitsi pikenduse, aga soovite siis et kuupäev oleks 07.11 jah?"
click at [1335, 749] on span "Saada" at bounding box center [1334, 746] width 35 height 11
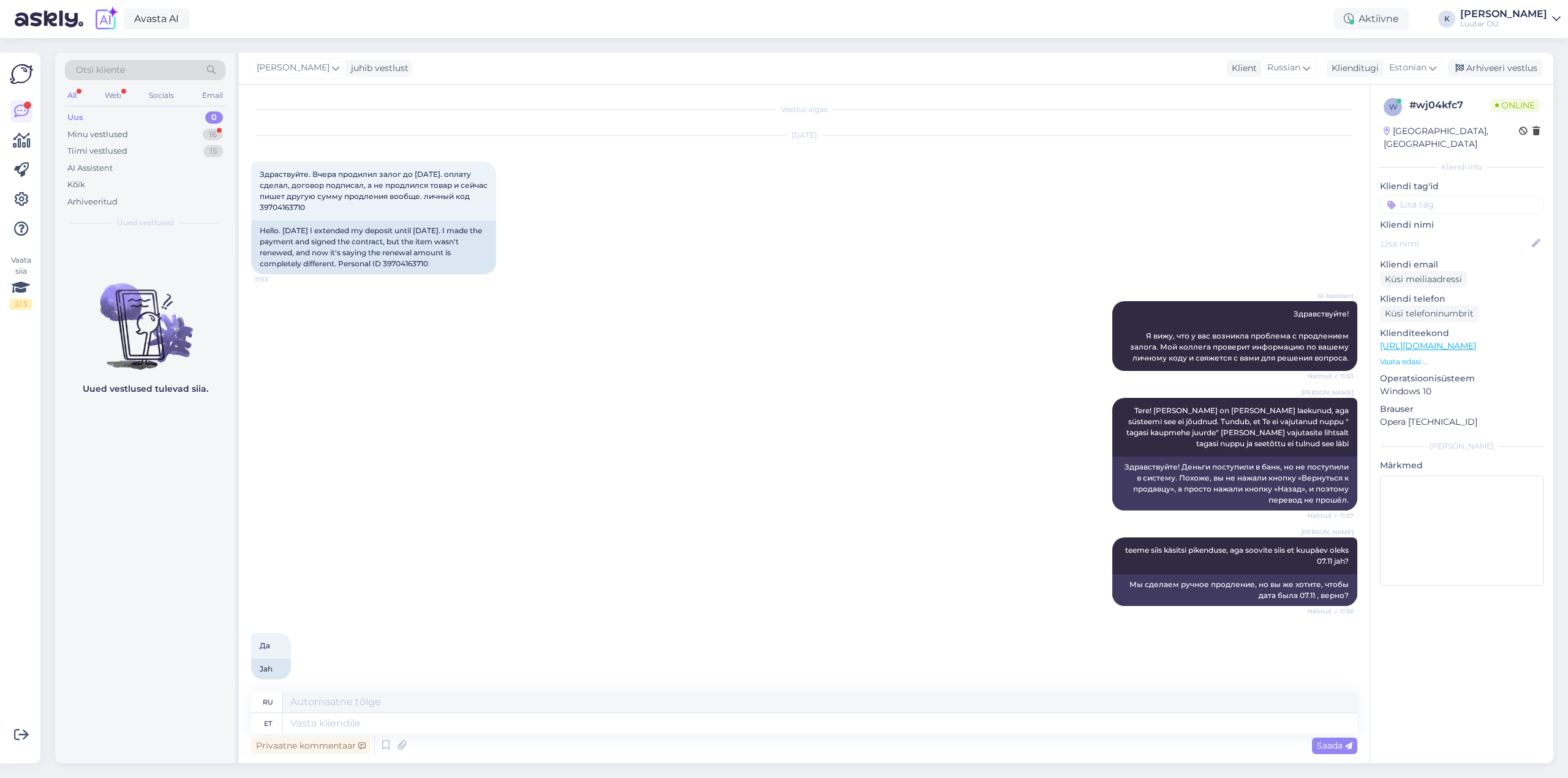
scroll to position [13, 0]
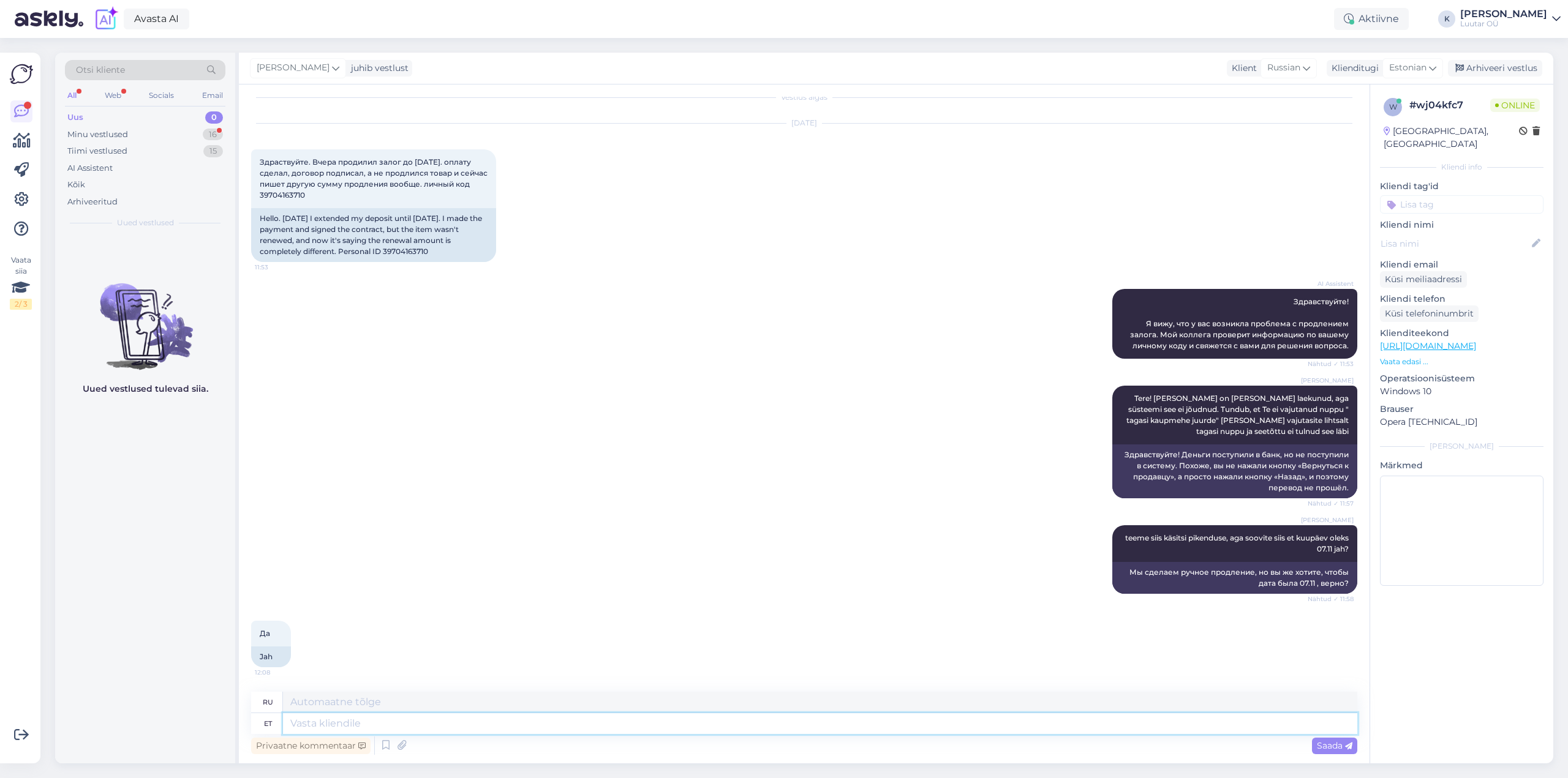
click at [431, 725] on textarea at bounding box center [820, 723] width 1074 height 21
type textarea "hästi,"
type textarea "хорошо,"
type textarea "hästi, teeme"
type textarea "Хорошо, давайте сделаем это."
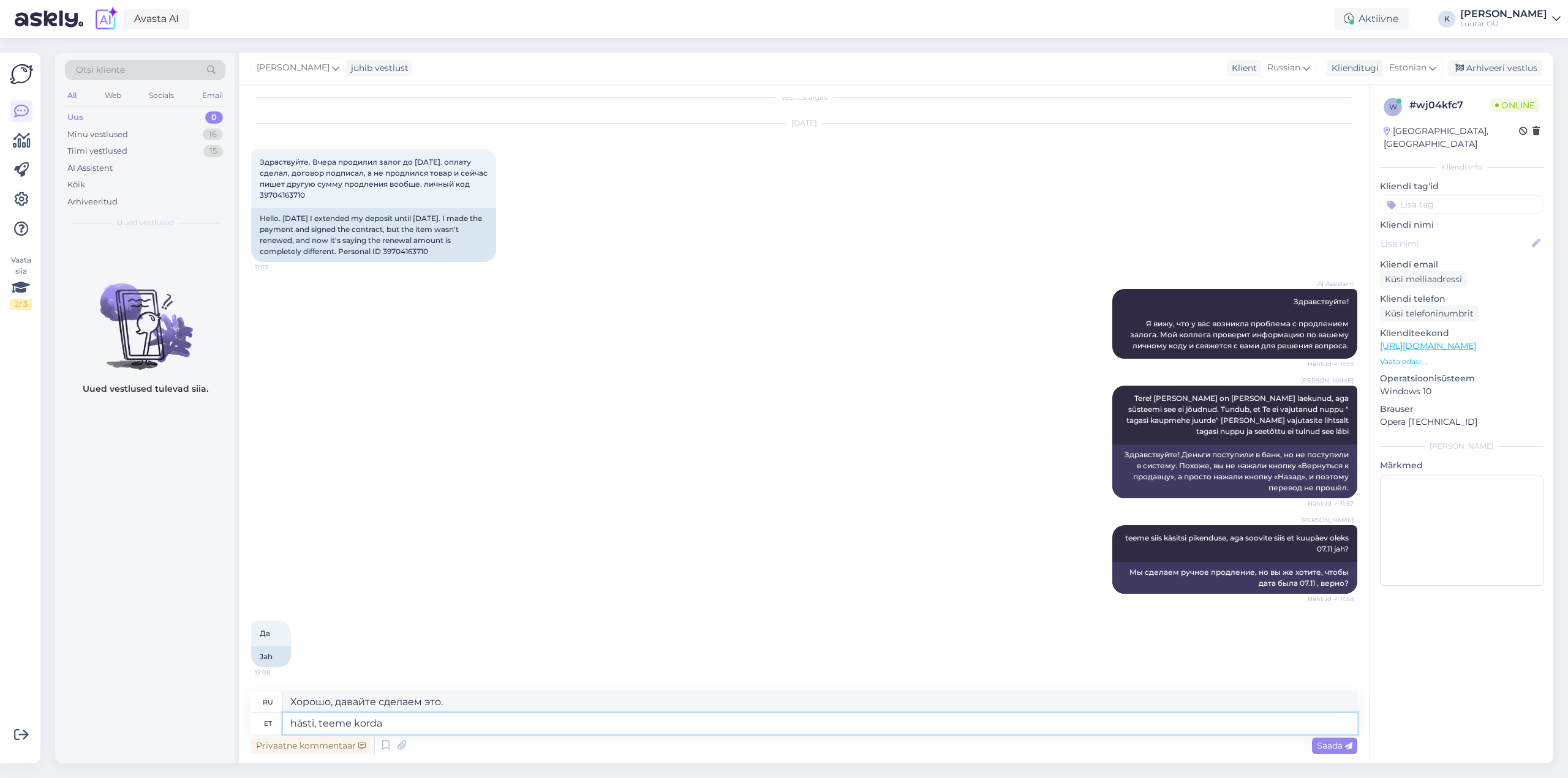
type textarea "hästi, teeme korda"
type textarea "Ладно, давайте это исправим."
type textarea "hästi, teeme korda ;)"
type textarea "Ладно, давайте это исправим ;)"
type textarea "hästi, teeme korda ;) edaspidi"
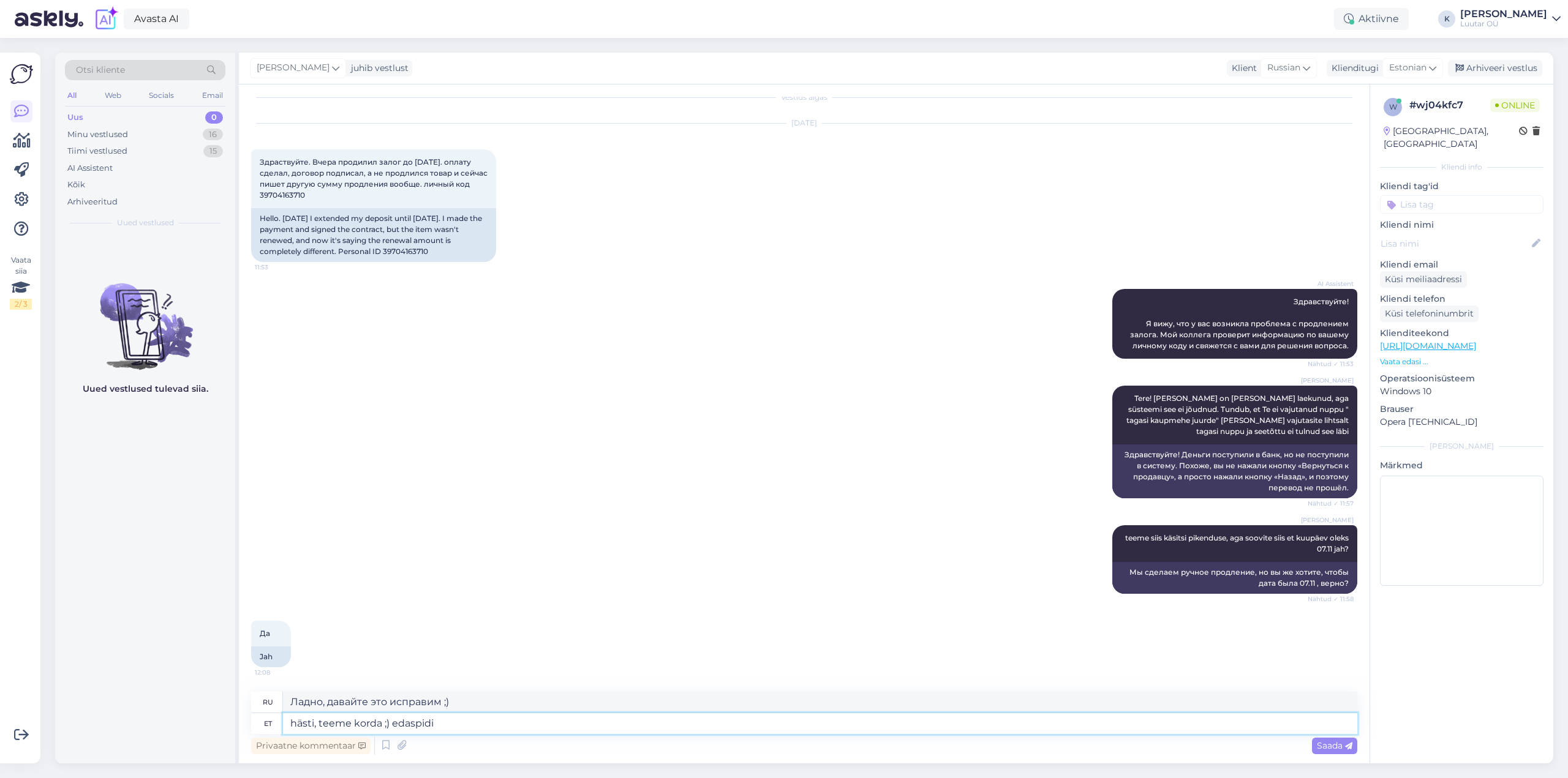
type textarea "ладно, исправим это ;) в будущем"
type textarea "hästi, teeme korda ;) edaspidi palun"
type textarea "Ладно, давайте это исправим ;) в будущем, пожалуйста."
type textarea "hästi, teeme korda ;) edaspidi palun kindlasti j"
type textarea "Ладно, исправим ;) в будущем обязательно, пожалуйста"
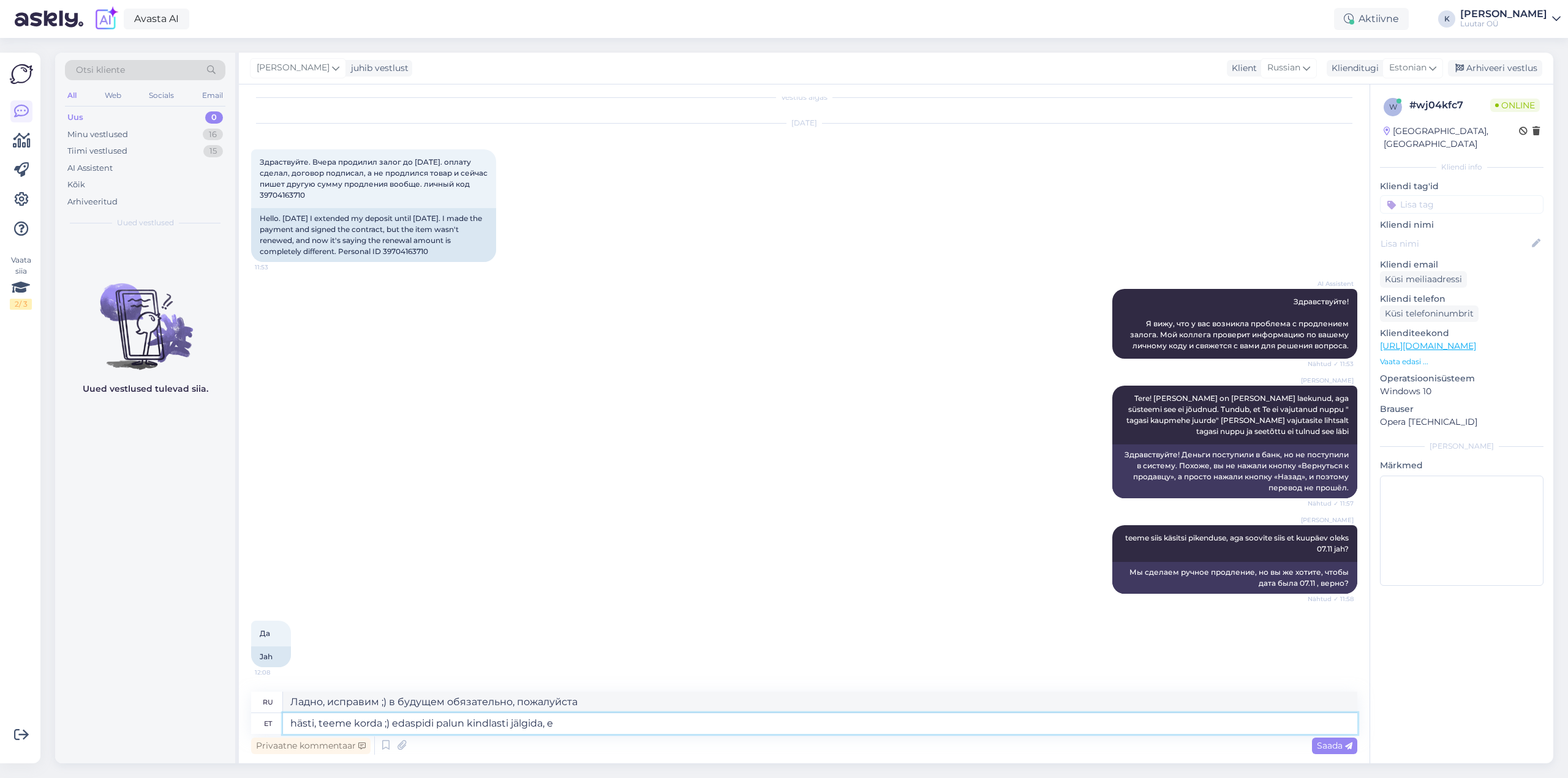
type textarea "hästi, teeme korda ;) edaspidi palun kindlasti jälgida, et"
type textarea "Ладно, давайте это исправим ;) Пожалуйста, следите за обновлениями в будущем,"
type textarea "hästi, teeme korda ;) edaspidi palun kindlasti jälgida, et"
type textarea "Ладно, исправим это ;) В будущем, пожалуйста, обязательно следите за этим."
type textarea "hästi, teeme korda ;) edaspidi palun kindlasti jälgida, et vajutate"
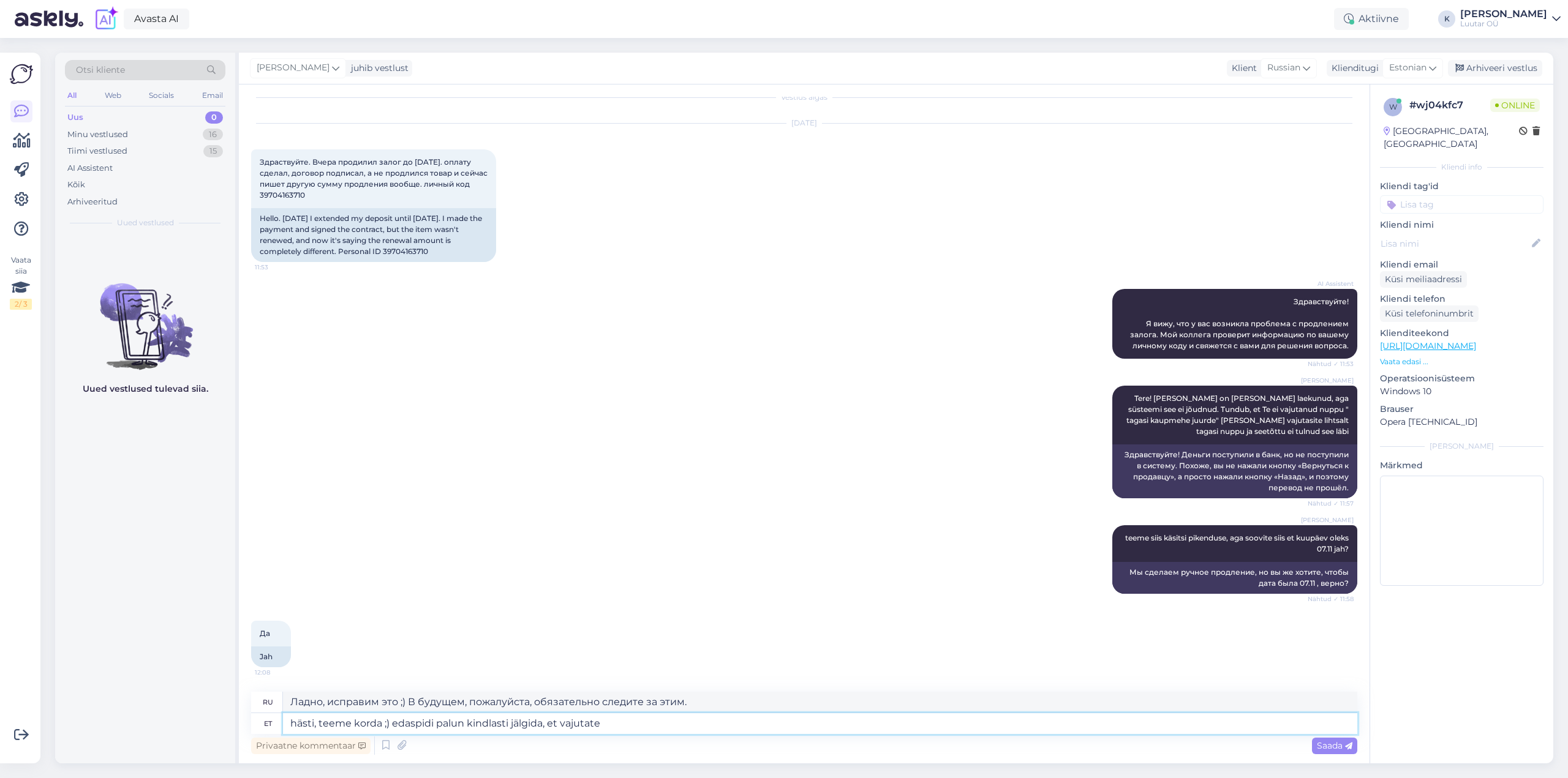
type textarea "ладно, исправим это ;) в будущем, пожалуйста, обязательно нажимайте"
type textarea "hästi, teeme korda ;) edaspidi palun kindlasti jälgida, et vajutate õiget n"
type textarea "Ладно, исправим это ;) В будущем, пожалуйста, убедитесь, что вы нажимаете прави…"
type textarea "hästi, teeme korda ;) edaspidi palun kindlasti jälgida, et vajutate õiget nuppu…"
type textarea "Ладно, исправим это ;) В будущем, пожалуйста, нажимайте правильную кнопку :)"
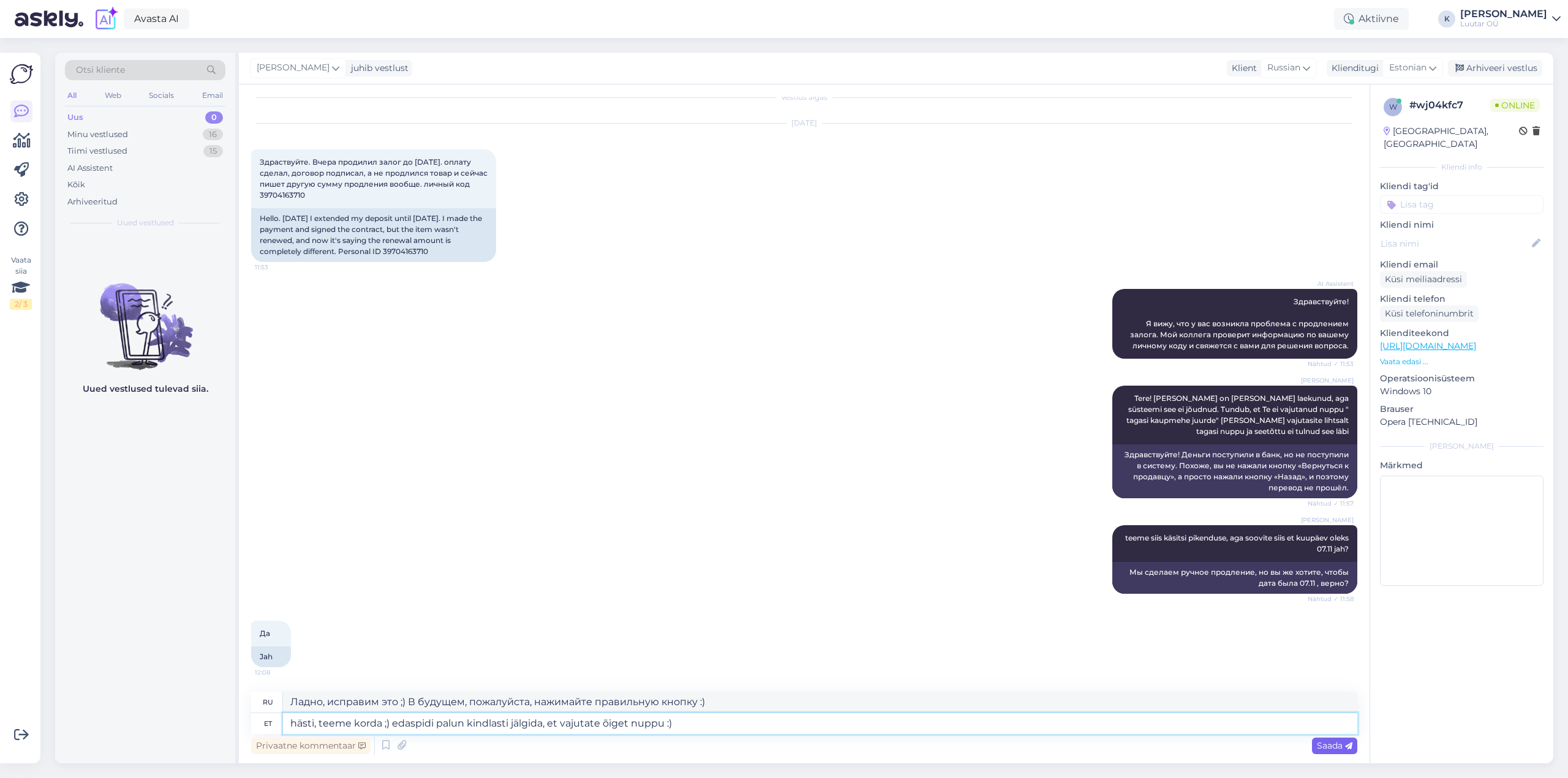
type textarea "hästi, teeme korda ;) edaspidi palun kindlasti jälgida, et vajutate õiget nuppu…"
click at [1337, 746] on span "Saada" at bounding box center [1334, 746] width 35 height 11
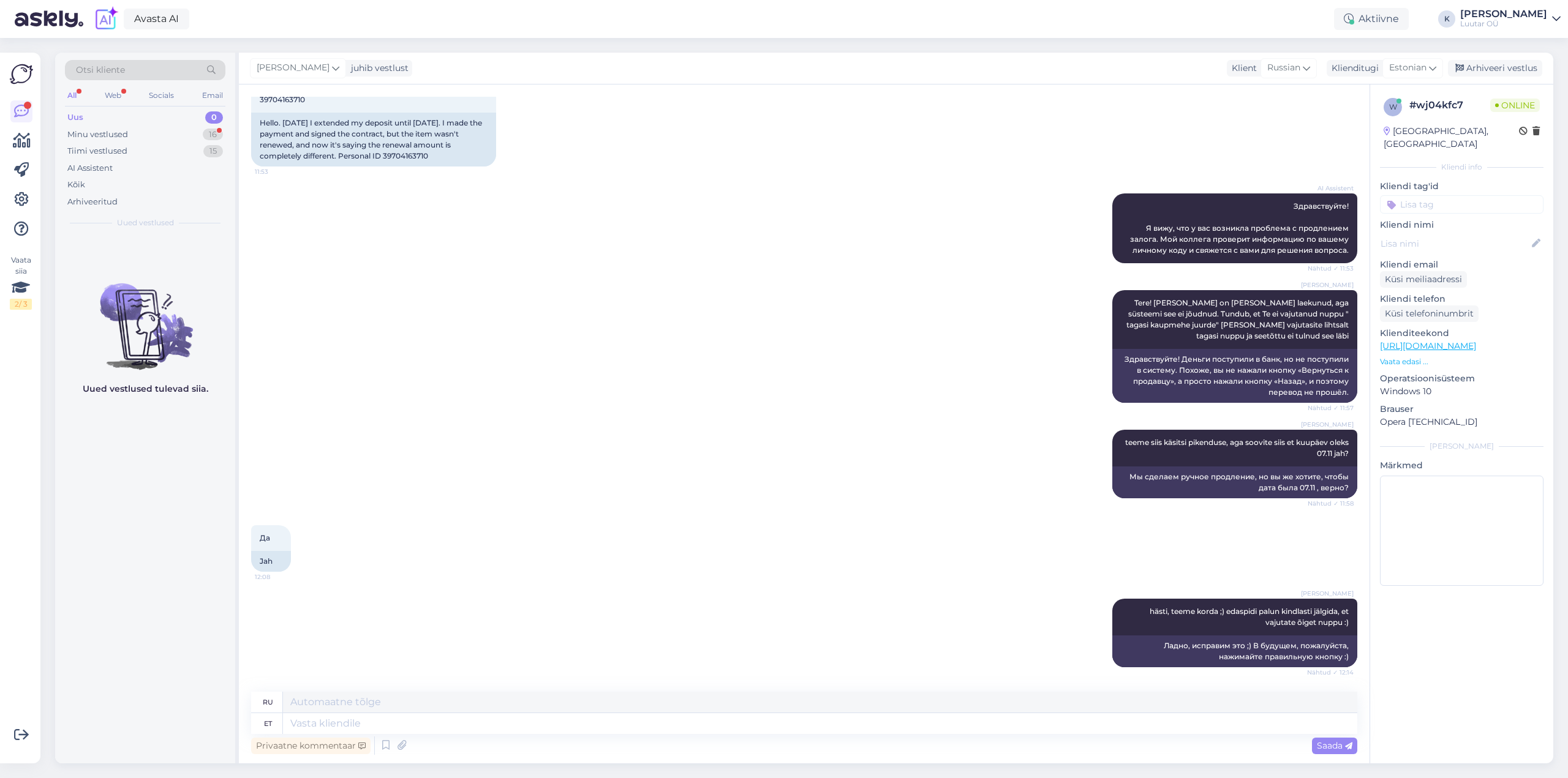
scroll to position [182, 0]
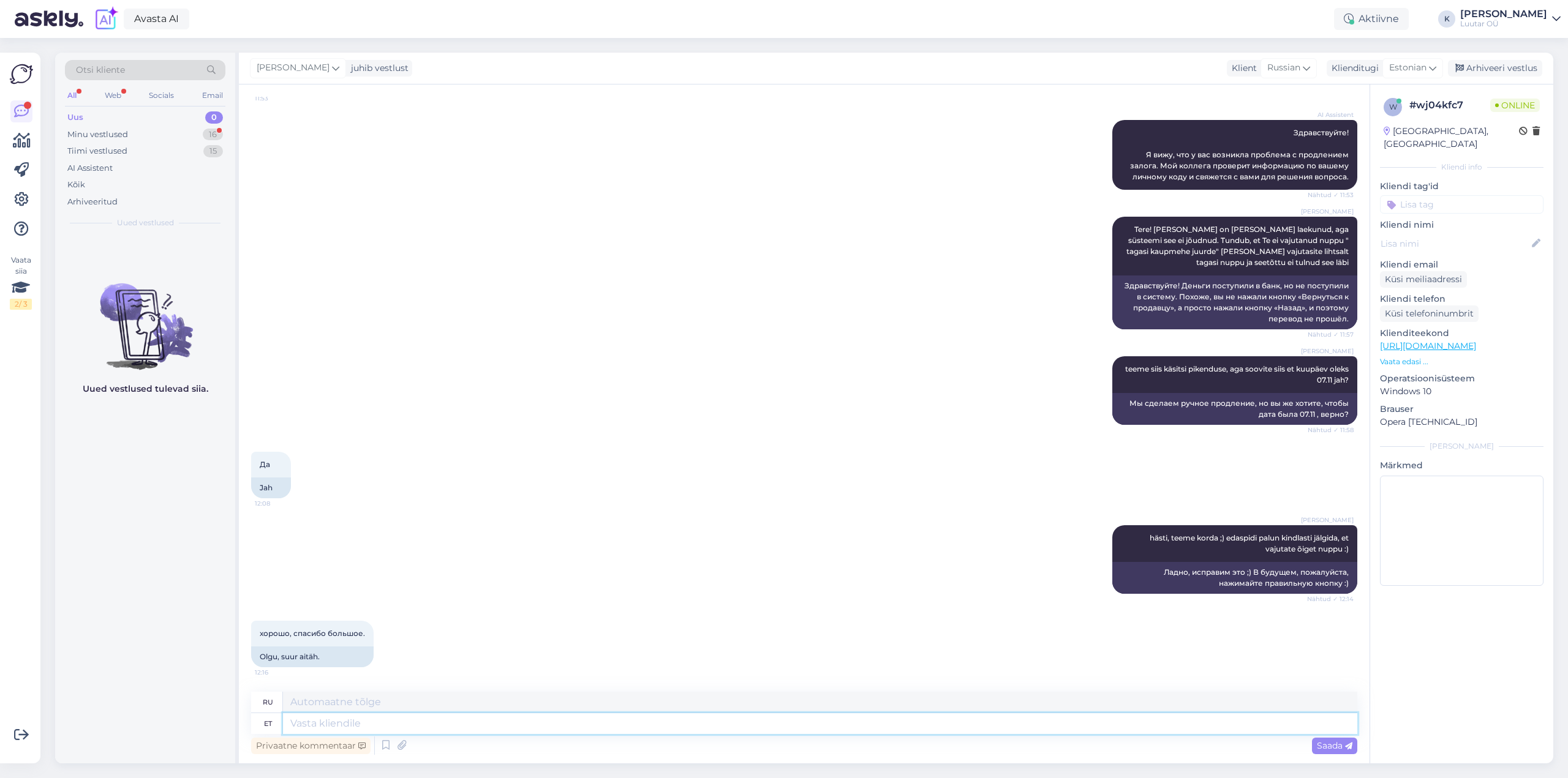
click at [327, 723] on textarea at bounding box center [820, 723] width 1074 height 21
type textarea "Palun"
type textarea "Пожалуйста"
type textarea "Palun :)"
type textarea "Пожалуйста :)"
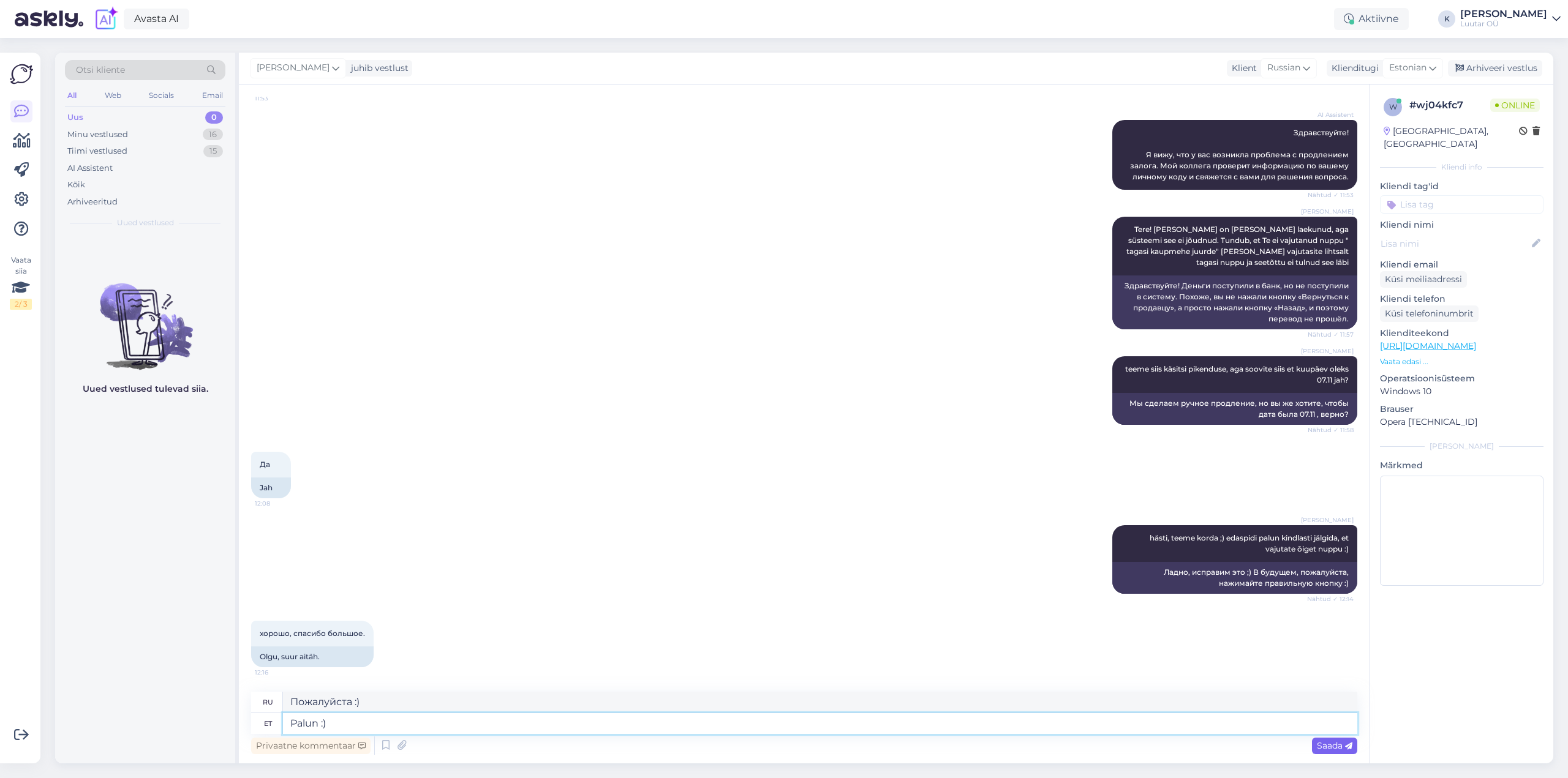
type textarea "Palun :)"
click at [1331, 749] on span "Saada" at bounding box center [1334, 746] width 35 height 11
